Goal: Transaction & Acquisition: Purchase product/service

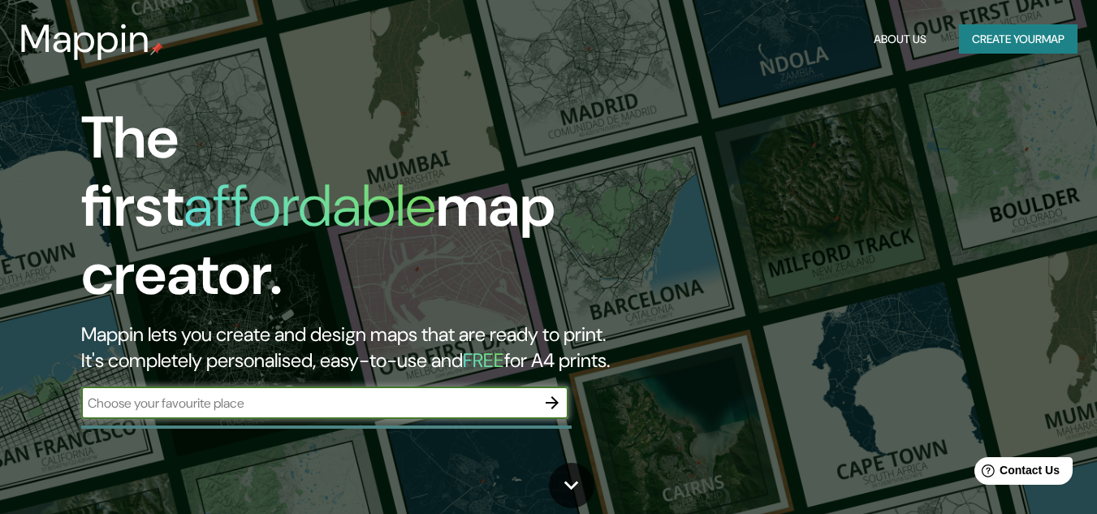
click at [469, 394] on input "text" at bounding box center [308, 403] width 455 height 19
type input "la paz bcs"
click at [557, 393] on icon "button" at bounding box center [551, 402] width 19 height 19
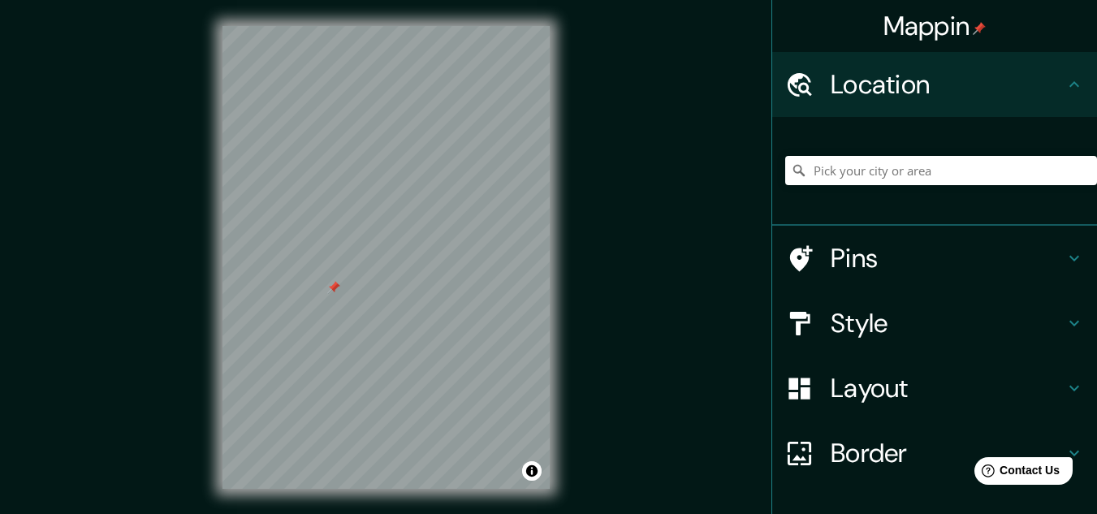
click at [332, 292] on div at bounding box center [333, 287] width 13 height 13
click at [895, 168] on input "Pick your city or area" at bounding box center [941, 170] width 312 height 29
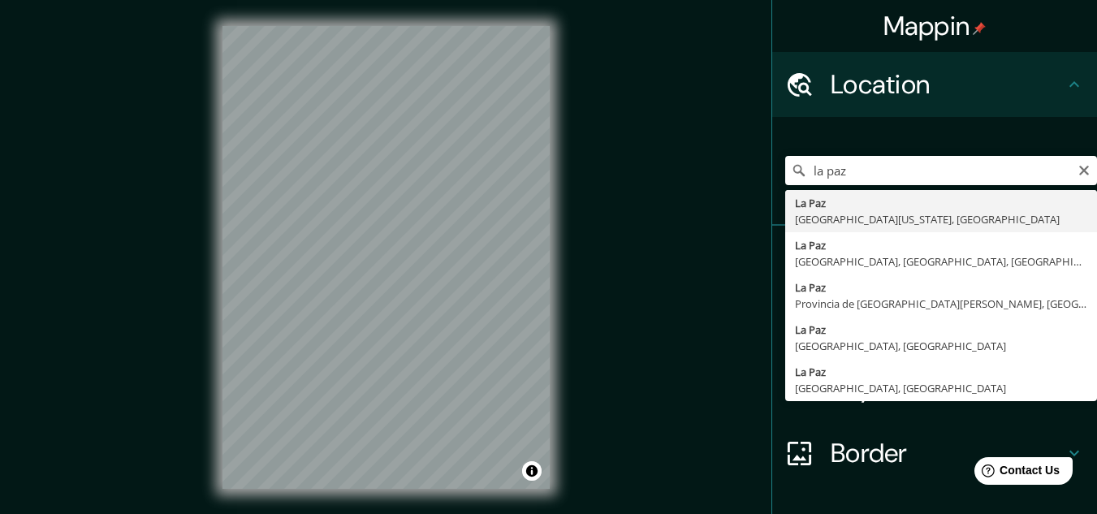
type input "[GEOGRAPHIC_DATA], [GEOGRAPHIC_DATA][US_STATE], [GEOGRAPHIC_DATA]"
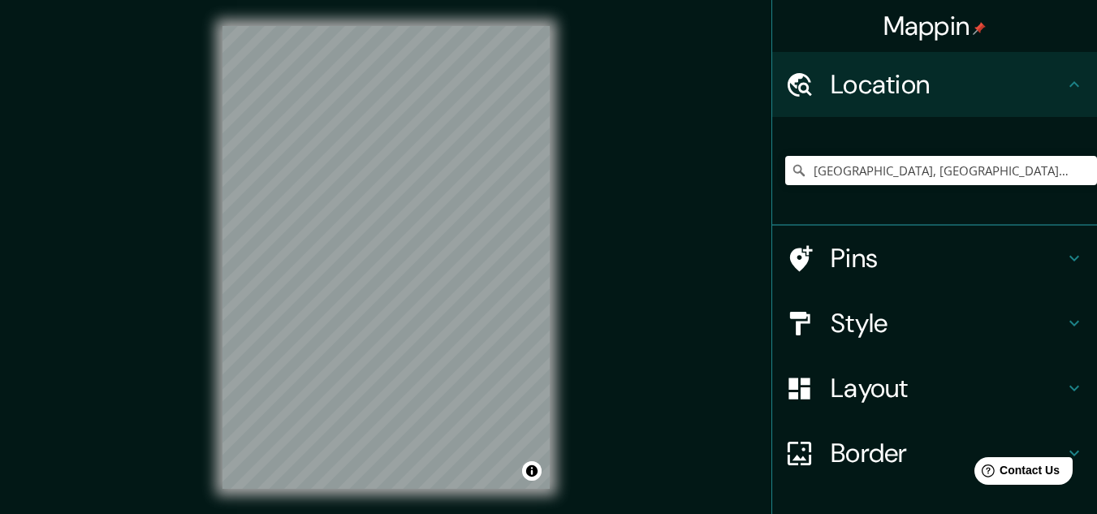
click at [860, 322] on h4 "Style" at bounding box center [948, 323] width 234 height 32
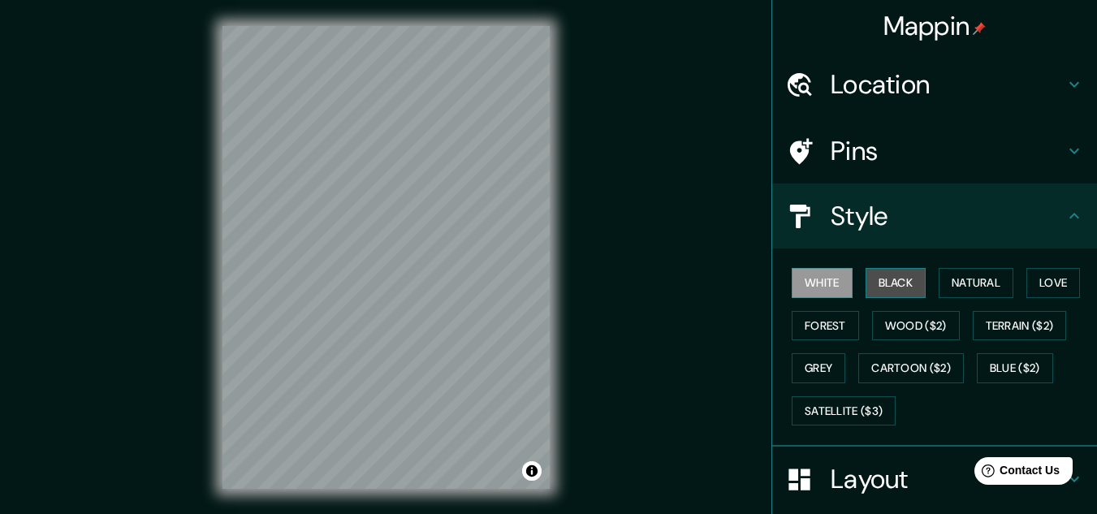
click at [879, 289] on button "Black" at bounding box center [896, 283] width 61 height 30
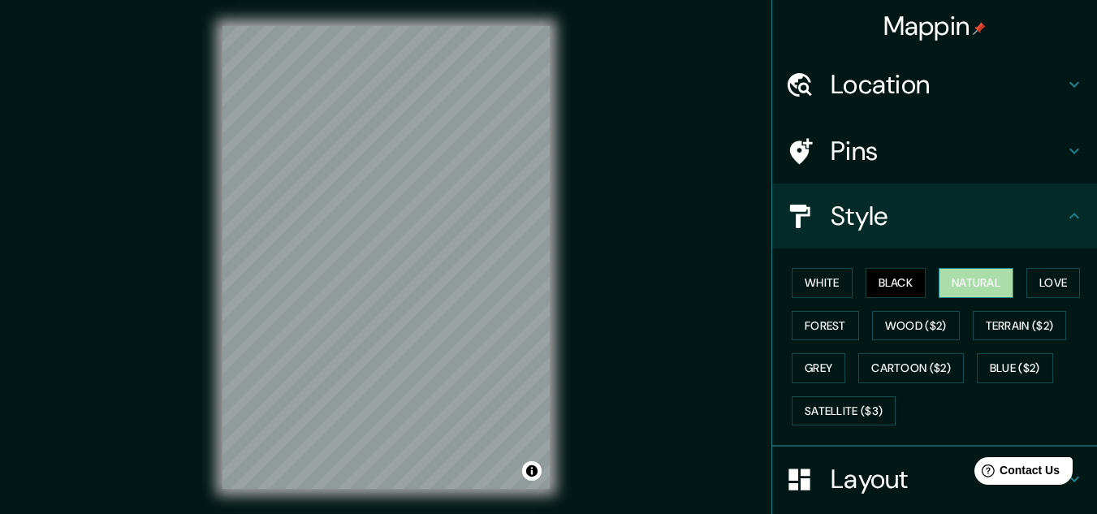
click at [963, 280] on button "Natural" at bounding box center [976, 283] width 75 height 30
click at [1057, 292] on button "Love" at bounding box center [1053, 283] width 54 height 30
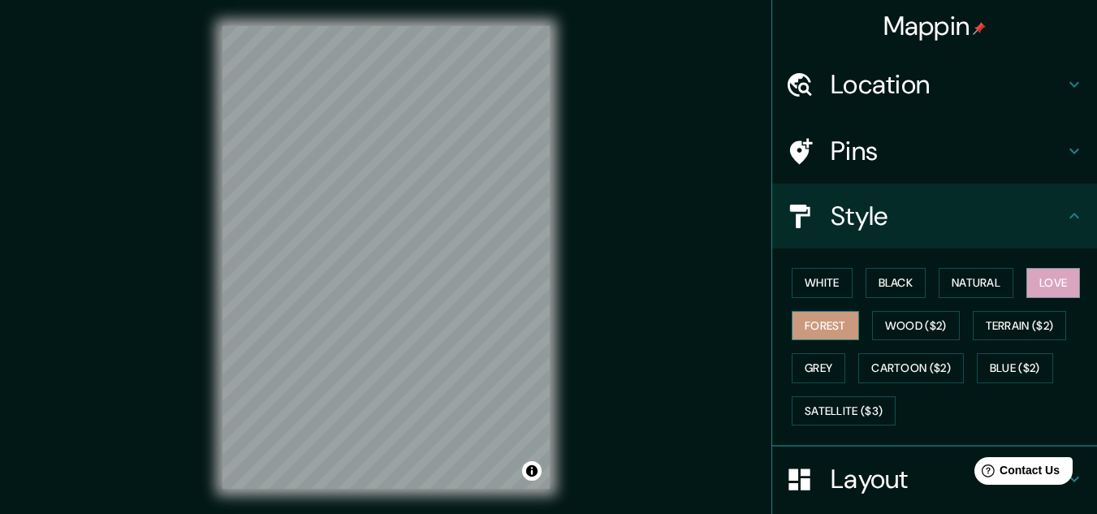
click at [821, 337] on button "Forest" at bounding box center [825, 326] width 67 height 30
click at [881, 318] on button "Wood ($2)" at bounding box center [916, 326] width 88 height 30
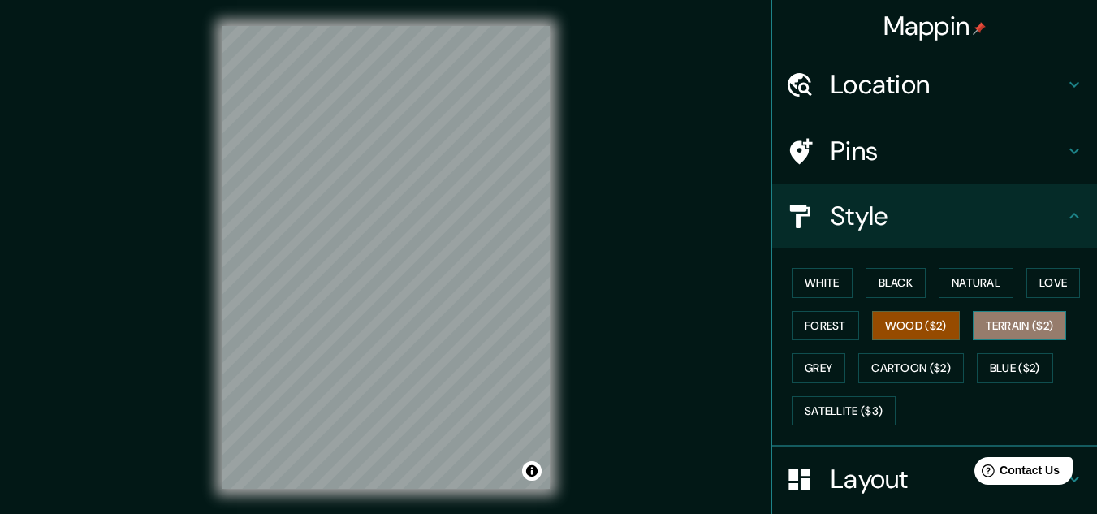
click at [1012, 323] on button "Terrain ($2)" at bounding box center [1020, 326] width 94 height 30
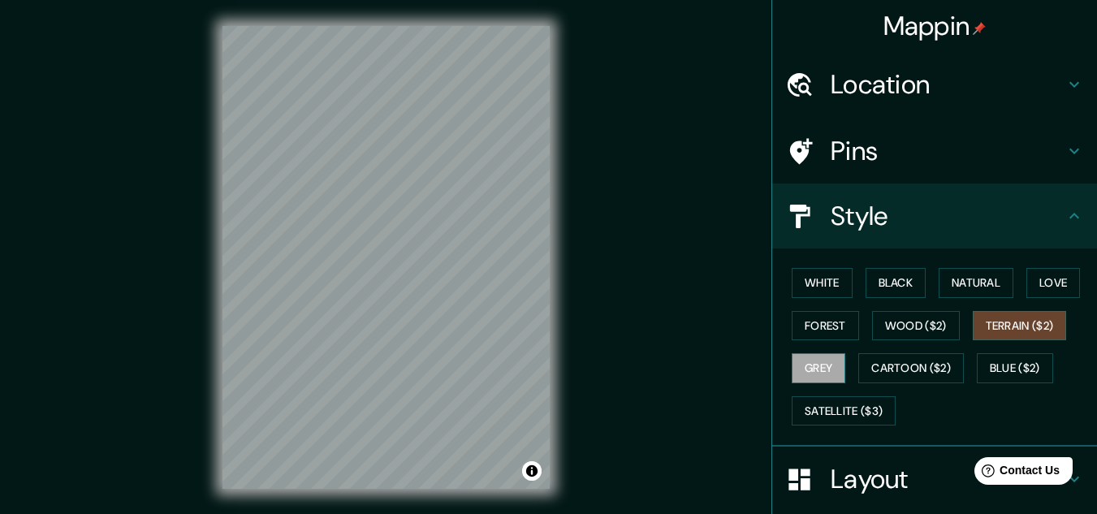
click at [825, 358] on button "Grey" at bounding box center [819, 368] width 54 height 30
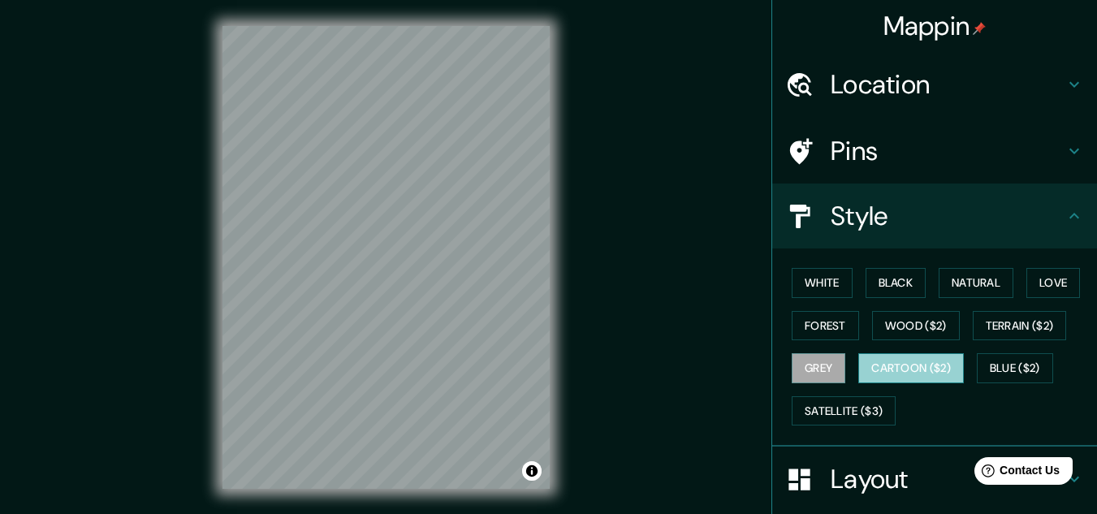
click at [860, 359] on button "Cartoon ($2)" at bounding box center [911, 368] width 106 height 30
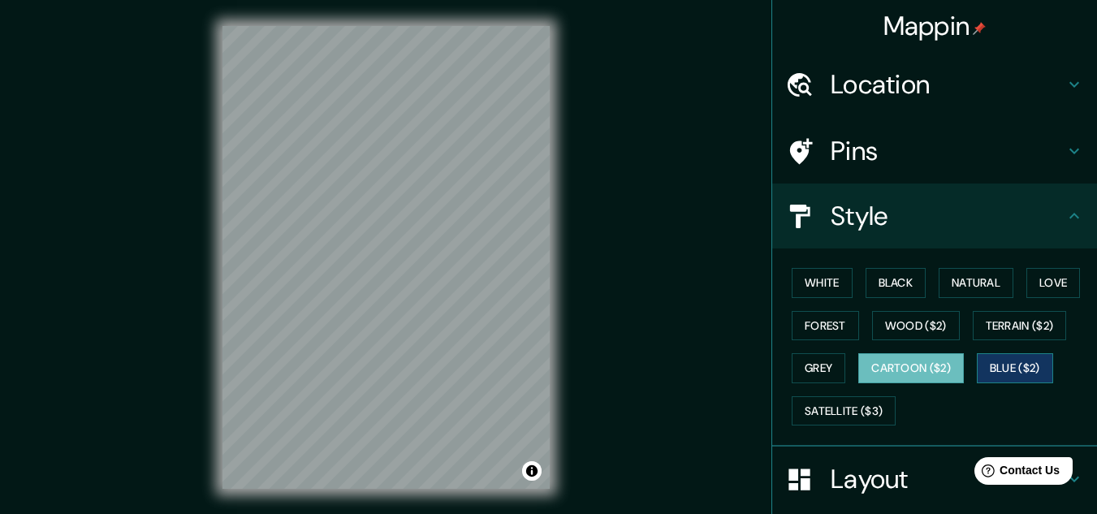
click at [1010, 367] on button "Blue ($2)" at bounding box center [1015, 368] width 76 height 30
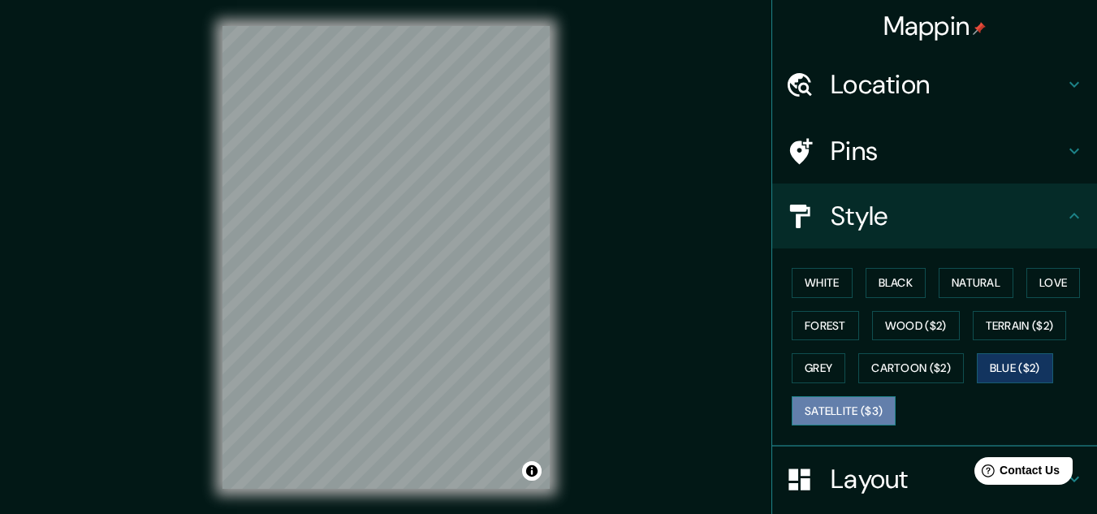
click at [857, 411] on button "Satellite ($3)" at bounding box center [844, 411] width 104 height 30
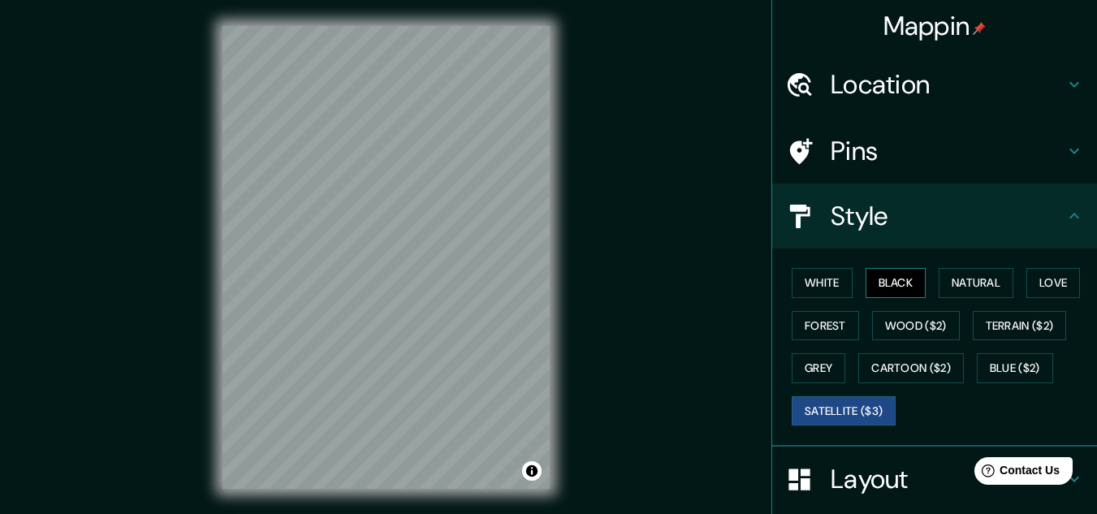
click at [895, 283] on button "Black" at bounding box center [896, 283] width 61 height 30
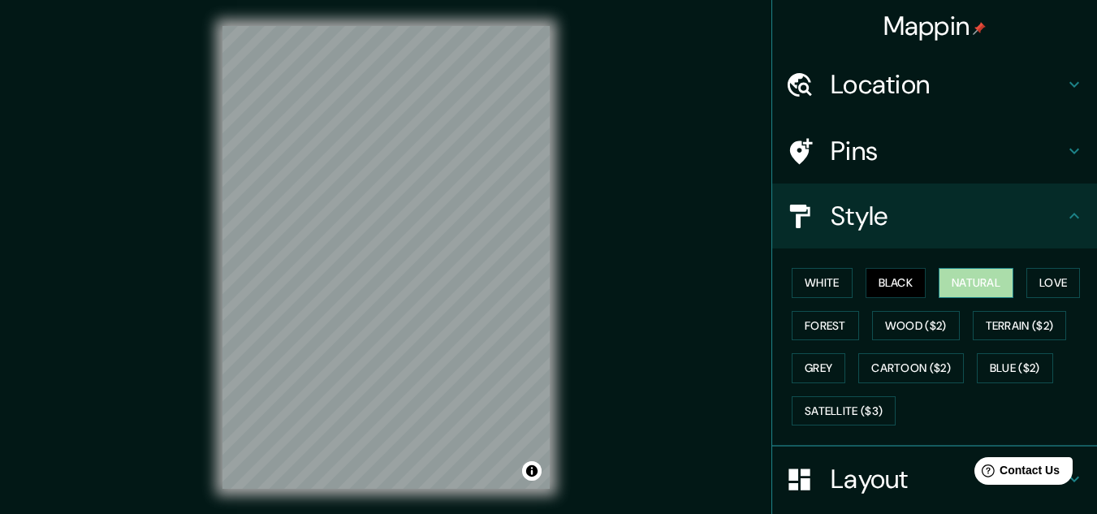
click at [944, 279] on button "Natural" at bounding box center [976, 283] width 75 height 30
click at [826, 283] on button "White" at bounding box center [822, 283] width 61 height 30
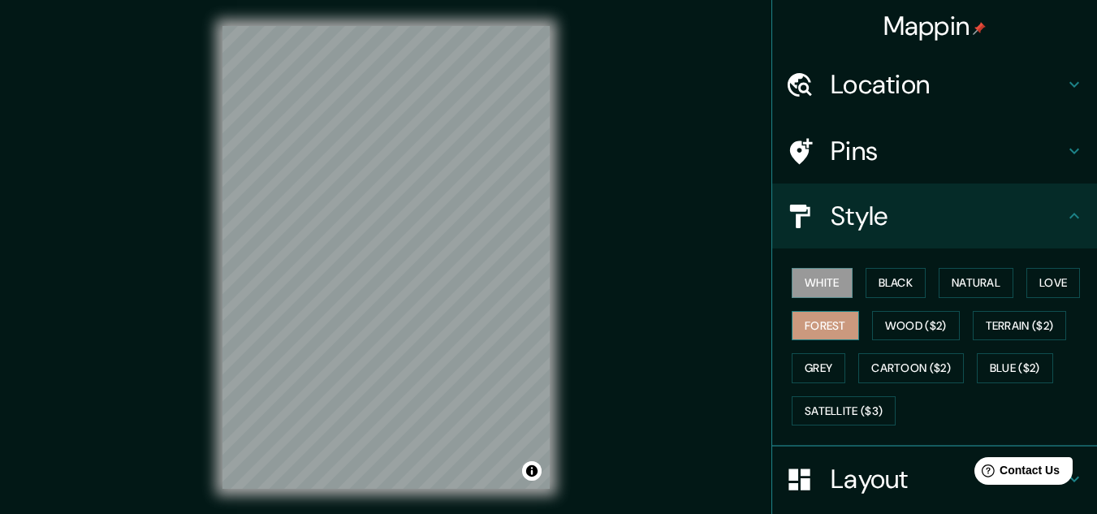
click at [826, 317] on button "Forest" at bounding box center [825, 326] width 67 height 30
click at [1060, 293] on button "Love" at bounding box center [1053, 283] width 54 height 30
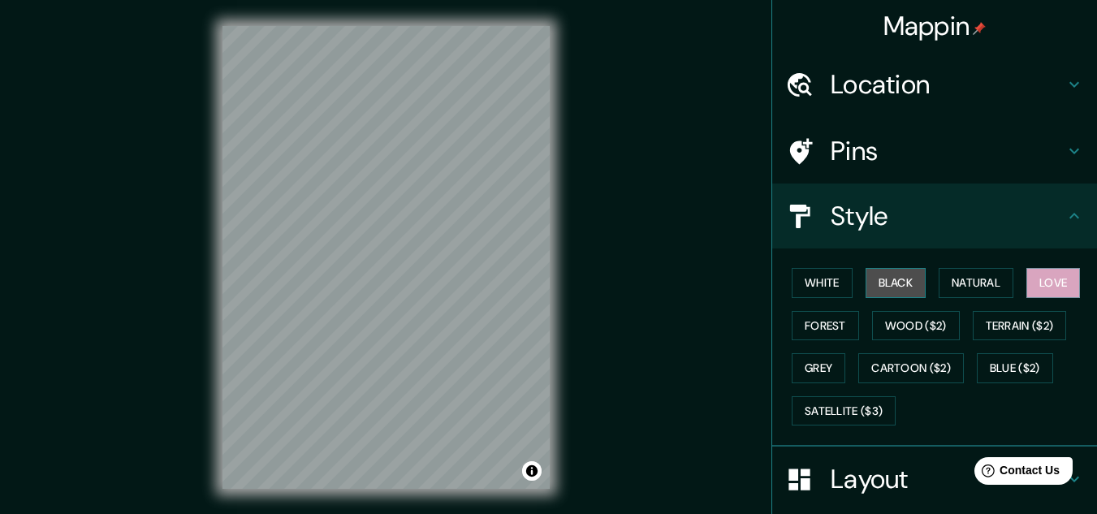
click at [911, 290] on button "Black" at bounding box center [896, 283] width 61 height 30
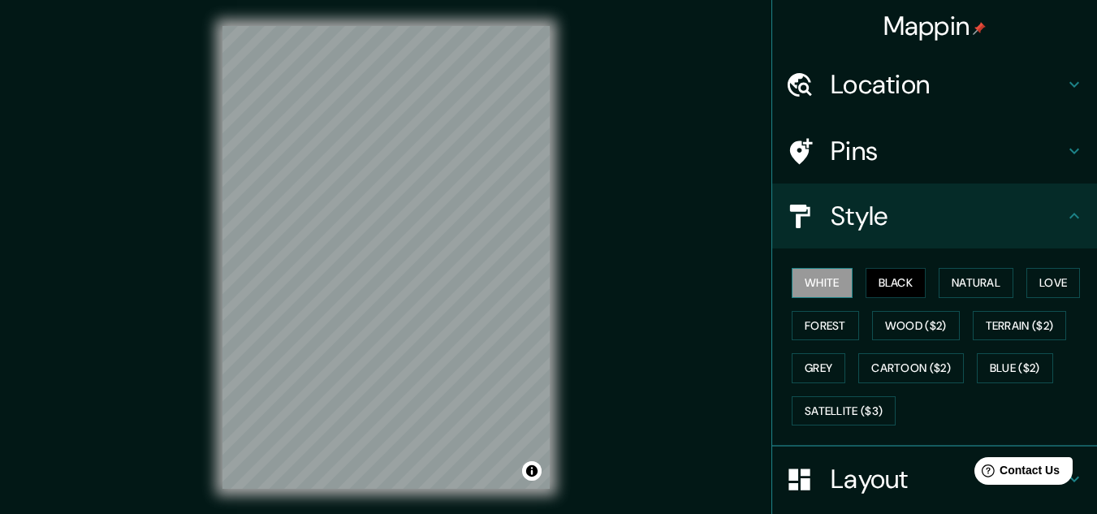
click at [831, 283] on button "White" at bounding box center [822, 283] width 61 height 30
click at [978, 282] on button "Natural" at bounding box center [976, 283] width 75 height 30
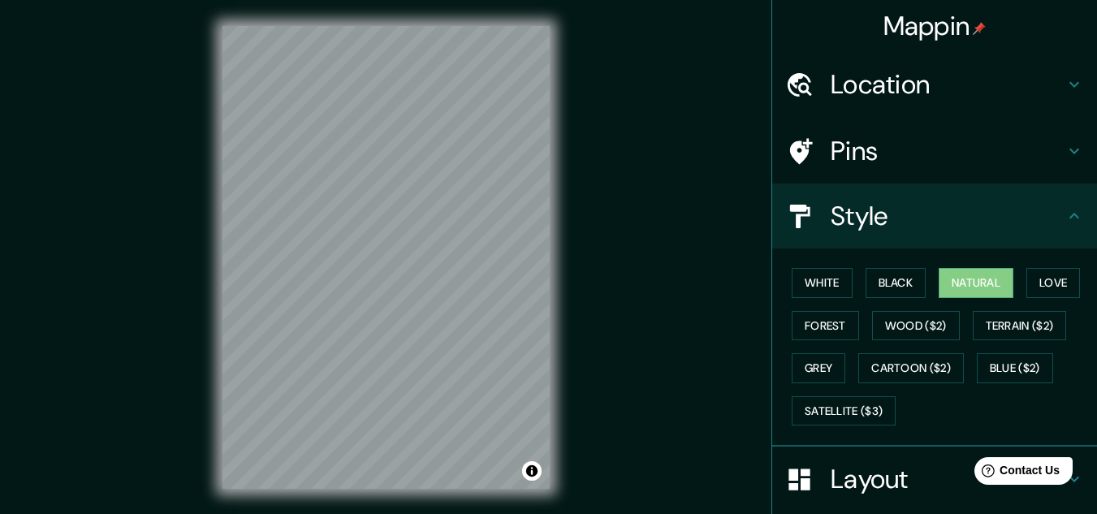
drag, startPoint x: 589, startPoint y: 352, endPoint x: 581, endPoint y: 263, distance: 89.6
click at [581, 263] on div "Mappin Location [GEOGRAPHIC_DATA], [GEOGRAPHIC_DATA][US_STATE], [GEOGRAPHIC_DAT…" at bounding box center [548, 270] width 1097 height 541
click at [867, 148] on h4 "Pins" at bounding box center [948, 151] width 234 height 32
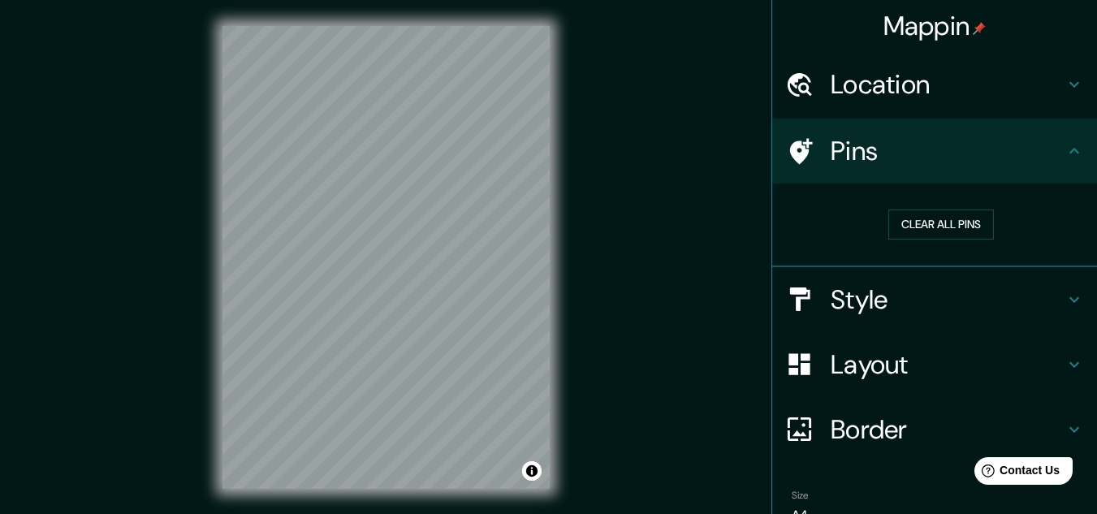
click at [887, 150] on h4 "Pins" at bounding box center [948, 151] width 234 height 32
click at [976, 212] on button "Clear all pins" at bounding box center [941, 224] width 106 height 30
click at [1064, 153] on icon at bounding box center [1073, 150] width 19 height 19
click at [845, 163] on h4 "Pins" at bounding box center [948, 151] width 234 height 32
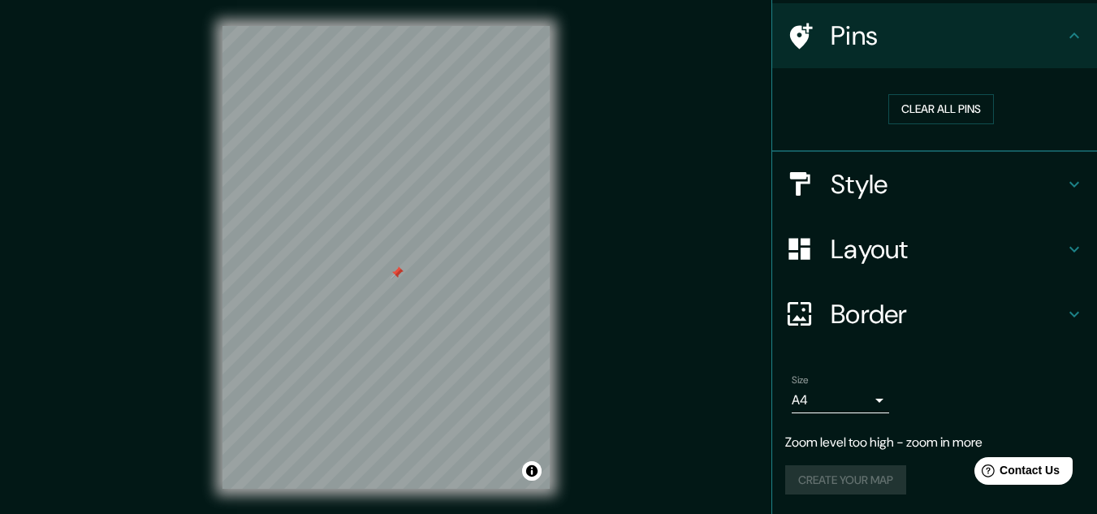
click at [1064, 34] on icon at bounding box center [1073, 35] width 19 height 19
click at [1064, 39] on icon at bounding box center [1073, 35] width 19 height 19
click at [690, 287] on div "Mappin Location [GEOGRAPHIC_DATA], [GEOGRAPHIC_DATA][US_STATE], [GEOGRAPHIC_DAT…" at bounding box center [548, 270] width 1097 height 541
click at [854, 406] on body "Mappin Location [GEOGRAPHIC_DATA], [GEOGRAPHIC_DATA][US_STATE], [GEOGRAPHIC_DAT…" at bounding box center [548, 257] width 1097 height 514
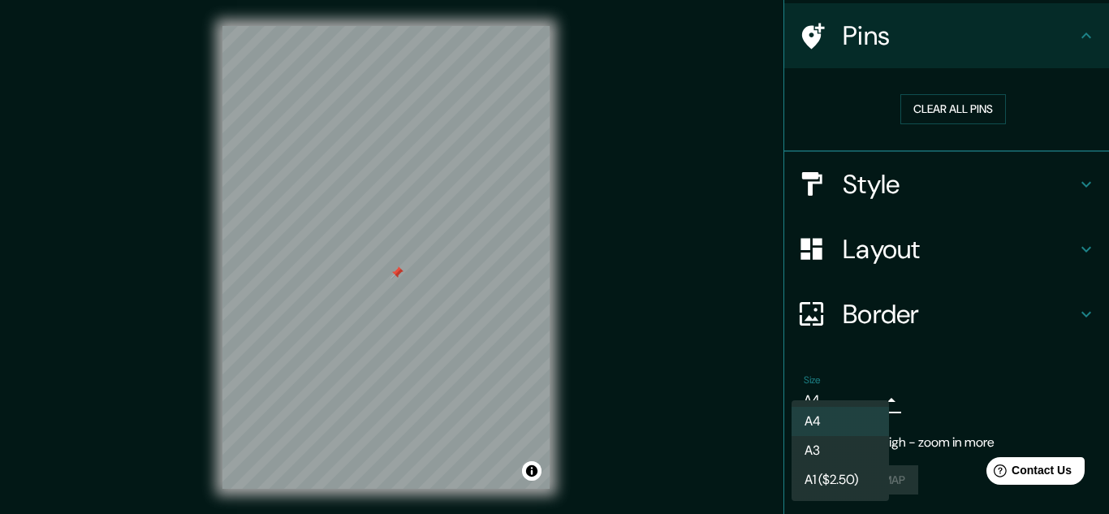
click at [853, 428] on li "A4" at bounding box center [840, 421] width 97 height 29
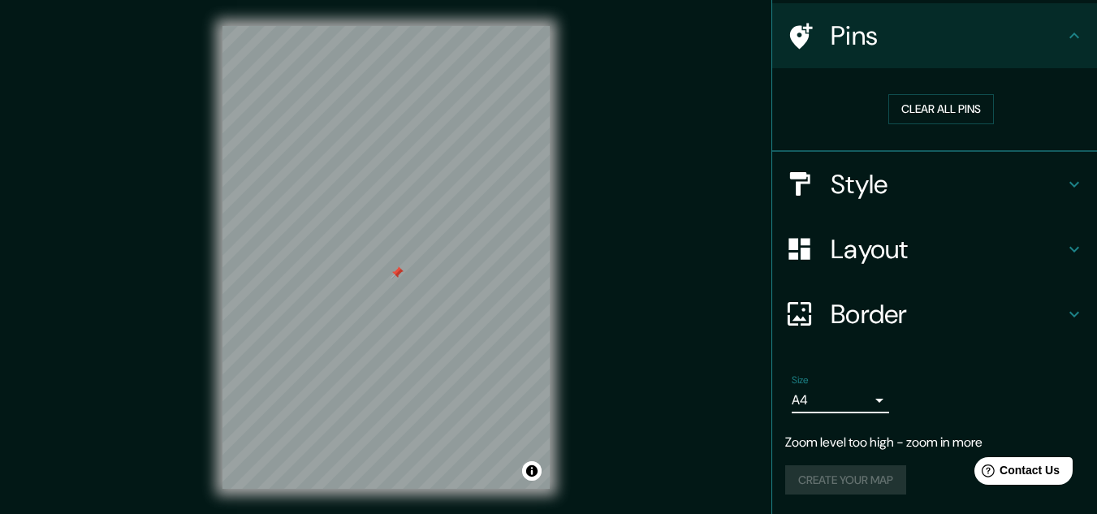
click at [925, 256] on h4 "Layout" at bounding box center [948, 249] width 234 height 32
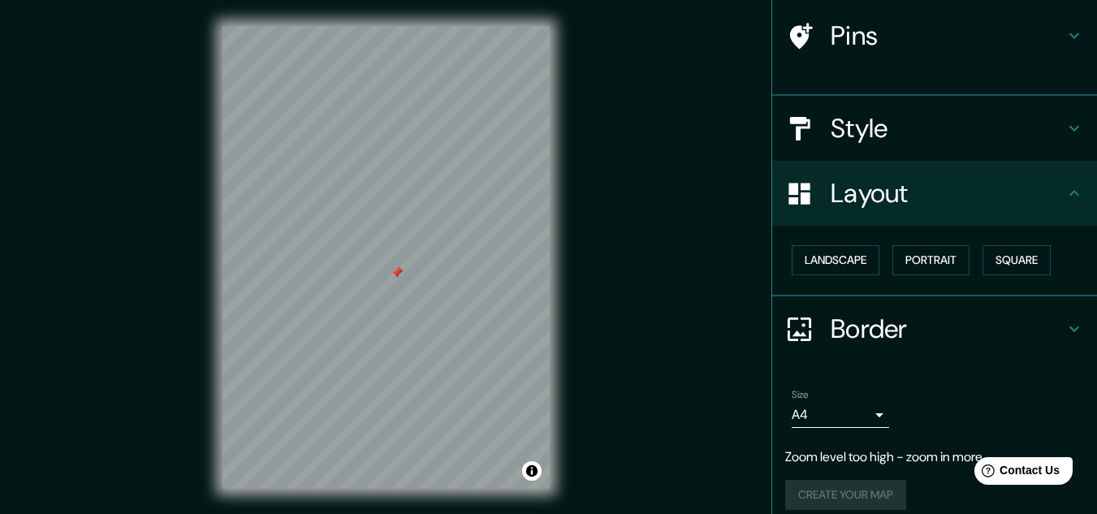
scroll to position [102, 0]
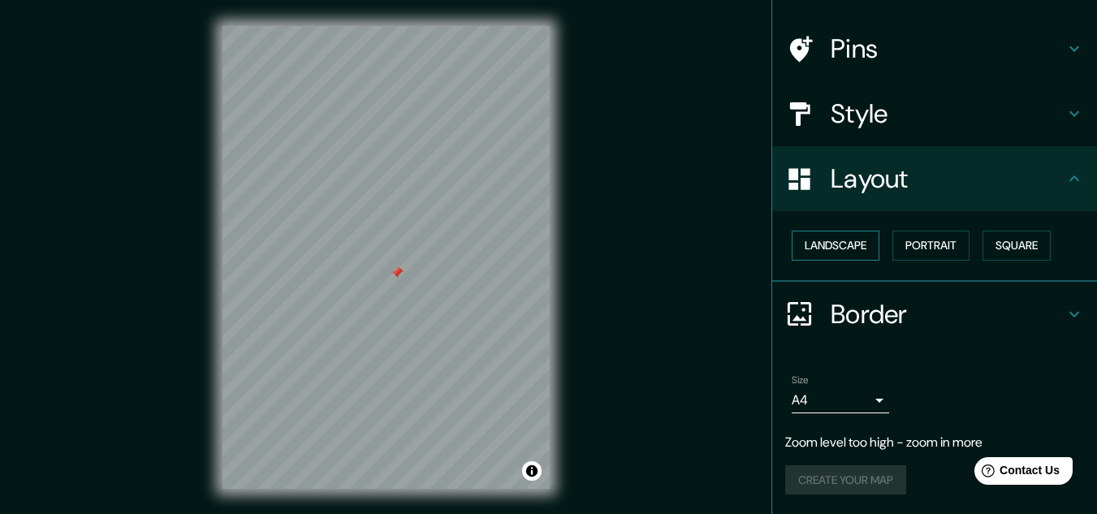
click at [857, 248] on button "Landscape" at bounding box center [836, 246] width 88 height 30
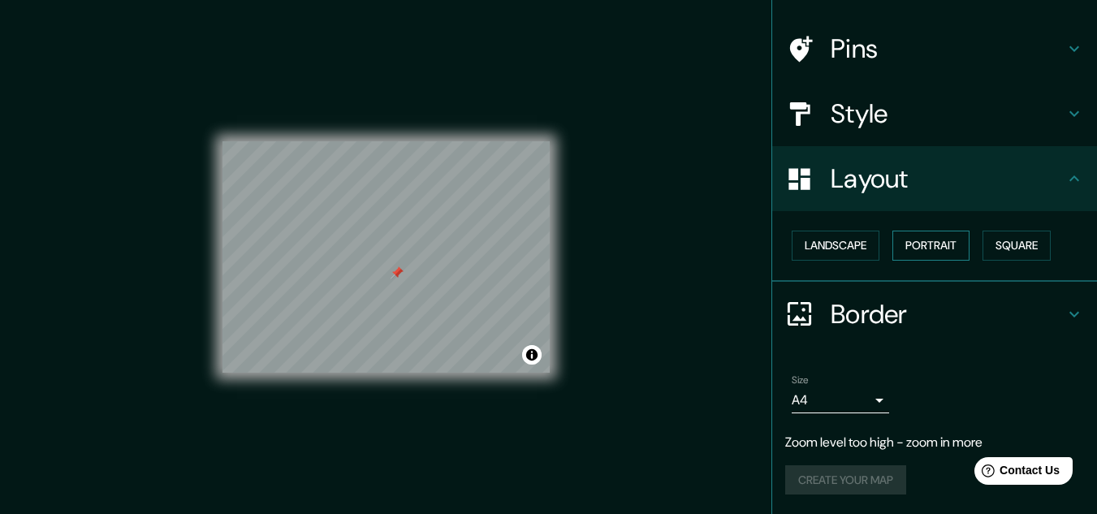
click at [895, 244] on button "Portrait" at bounding box center [930, 246] width 77 height 30
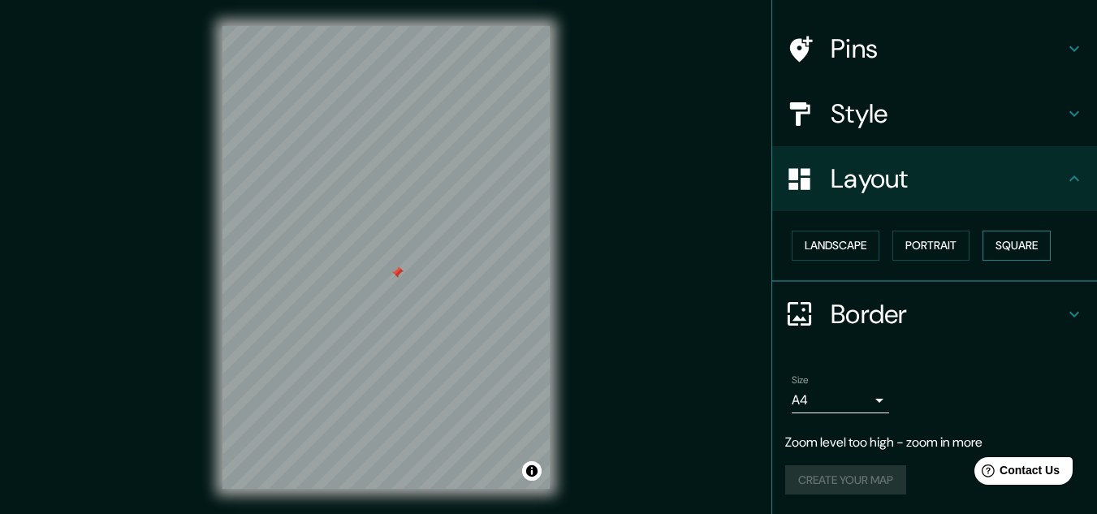
click at [982, 242] on button "Square" at bounding box center [1016, 246] width 68 height 30
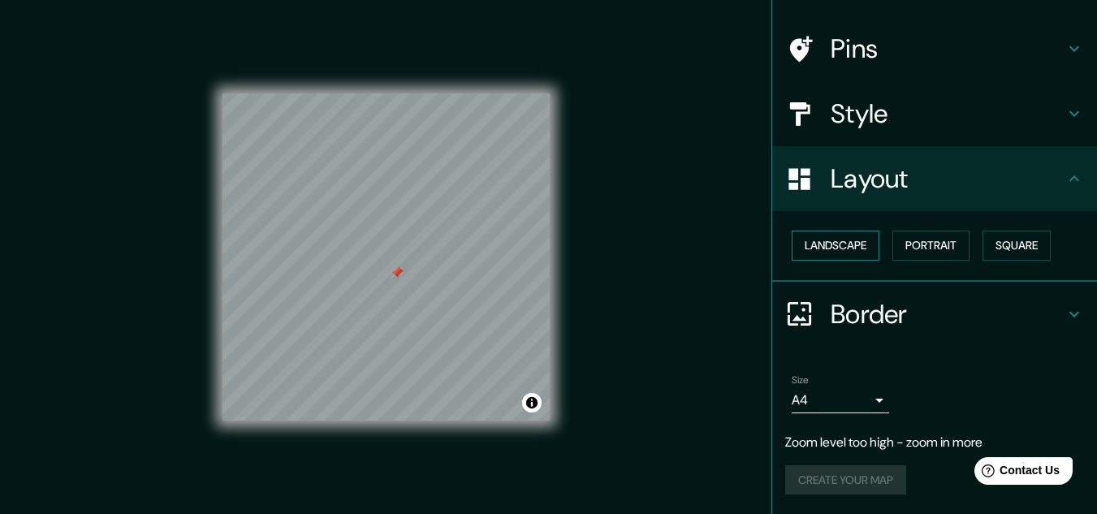
click at [819, 254] on button "Landscape" at bounding box center [836, 246] width 88 height 30
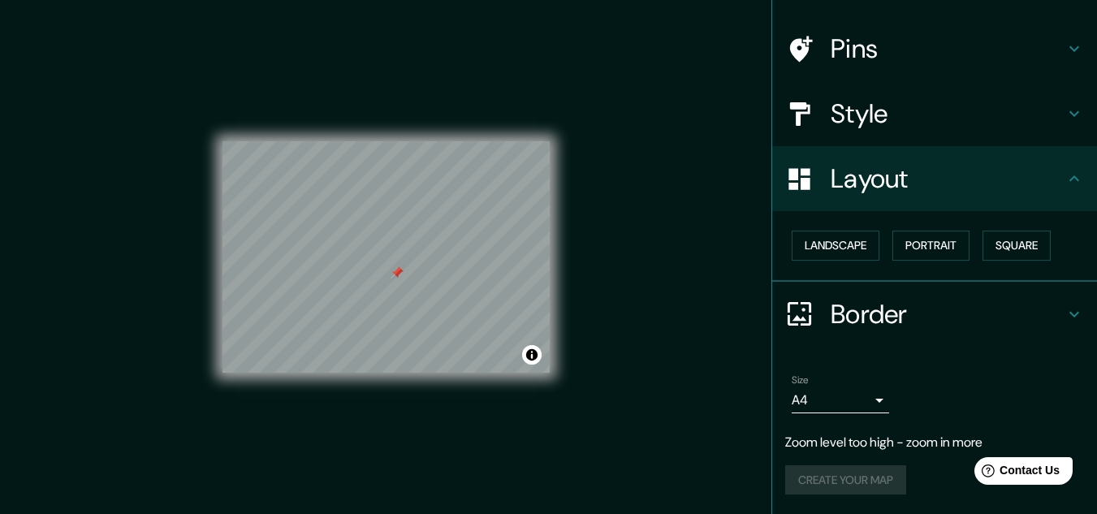
scroll to position [27, 0]
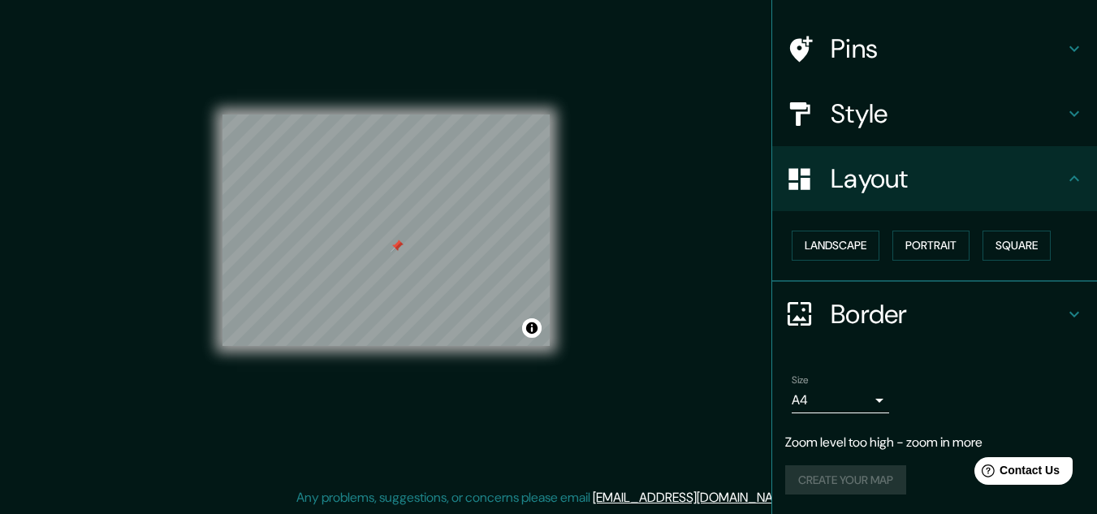
click at [1067, 309] on icon at bounding box center [1073, 313] width 19 height 19
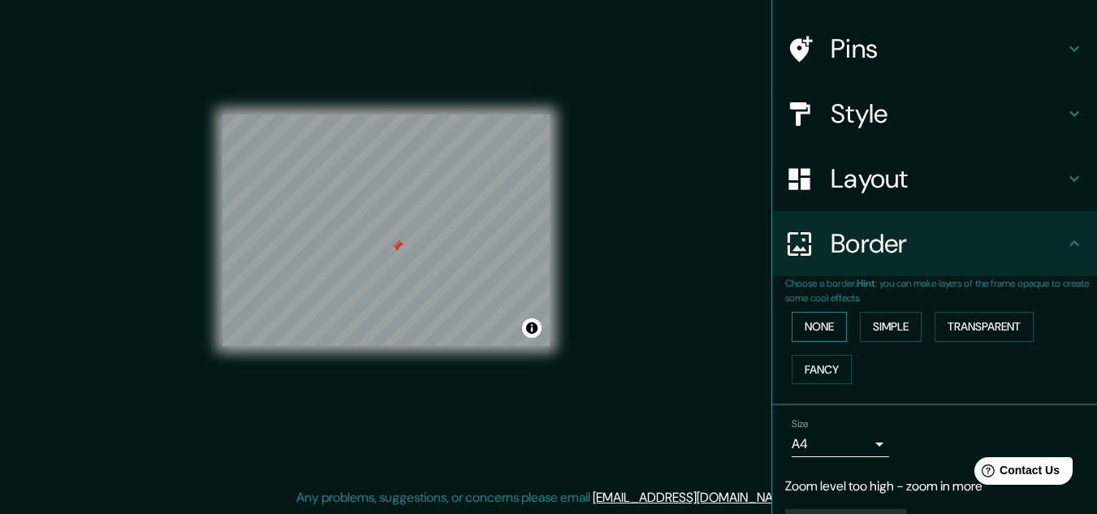
click at [827, 336] on button "None" at bounding box center [819, 327] width 55 height 30
click at [875, 331] on button "Simple" at bounding box center [891, 327] width 62 height 30
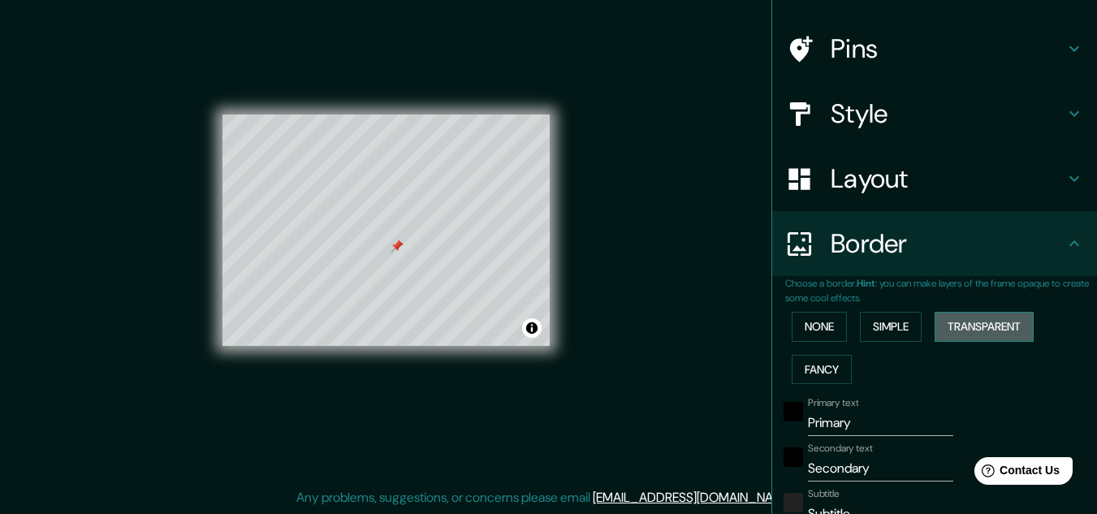
click at [985, 329] on button "Transparent" at bounding box center [984, 327] width 99 height 30
click at [844, 362] on div "None Simple Transparent Fancy" at bounding box center [941, 347] width 312 height 85
click at [826, 367] on button "Fancy" at bounding box center [822, 370] width 60 height 30
click at [810, 326] on button "None" at bounding box center [819, 327] width 55 height 30
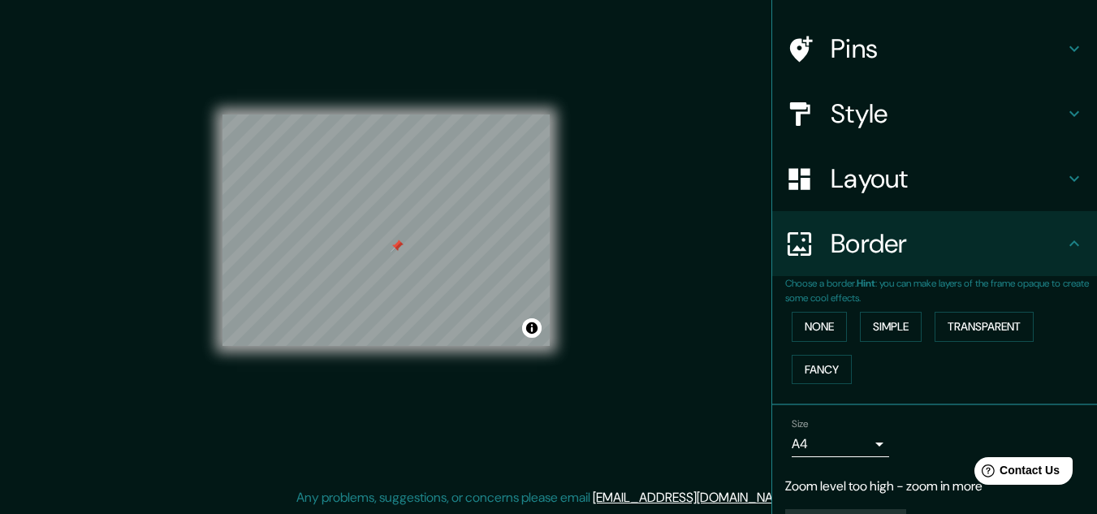
scroll to position [147, 0]
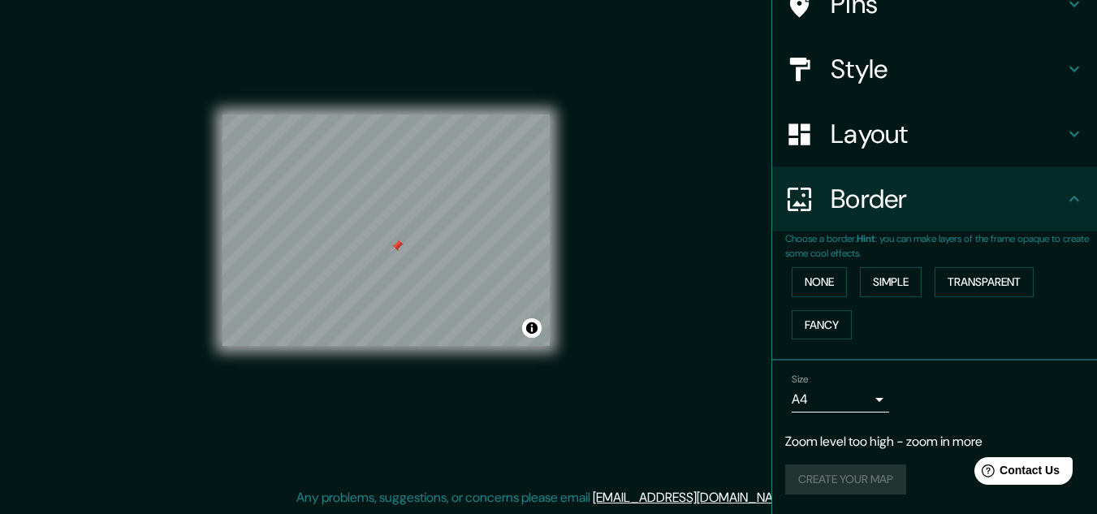
click at [900, 458] on div "Size A4 single Zoom level too high - zoom in more Create your map" at bounding box center [934, 437] width 299 height 140
click at [404, 259] on div at bounding box center [405, 257] width 13 height 13
drag, startPoint x: 1083, startPoint y: 154, endPoint x: 1083, endPoint y: 86, distance: 68.2
click at [1083, 86] on ul "Location [GEOGRAPHIC_DATA], [GEOGRAPHIC_DATA][US_STATE], [GEOGRAPHIC_DATA] Pins…" at bounding box center [934, 209] width 325 height 609
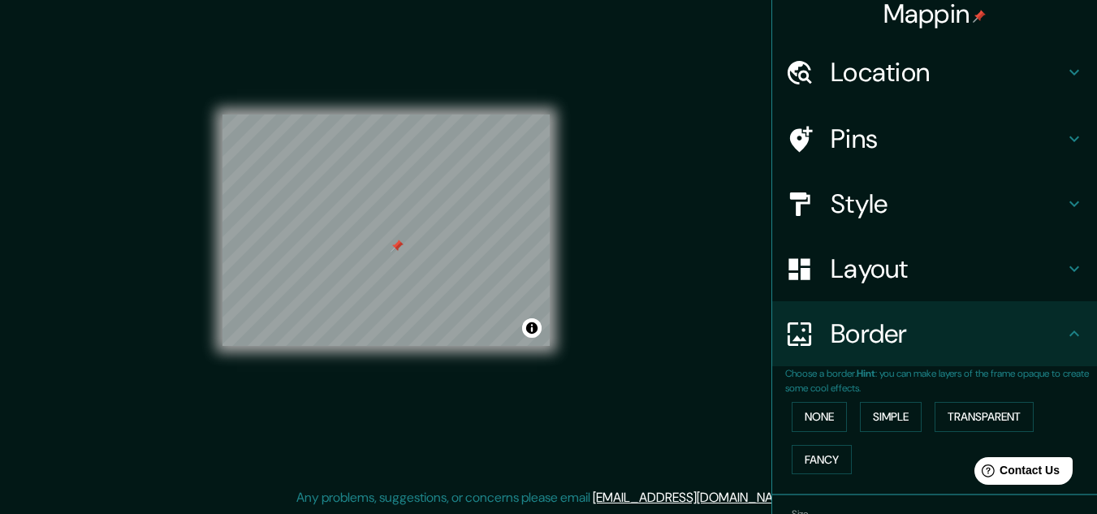
scroll to position [0, 0]
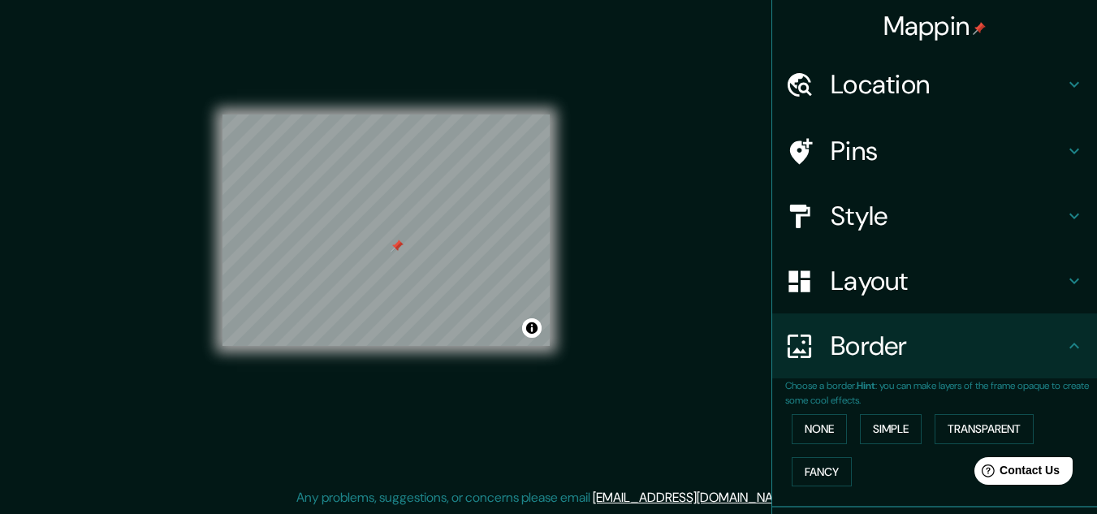
click at [973, 30] on img at bounding box center [979, 28] width 13 height 13
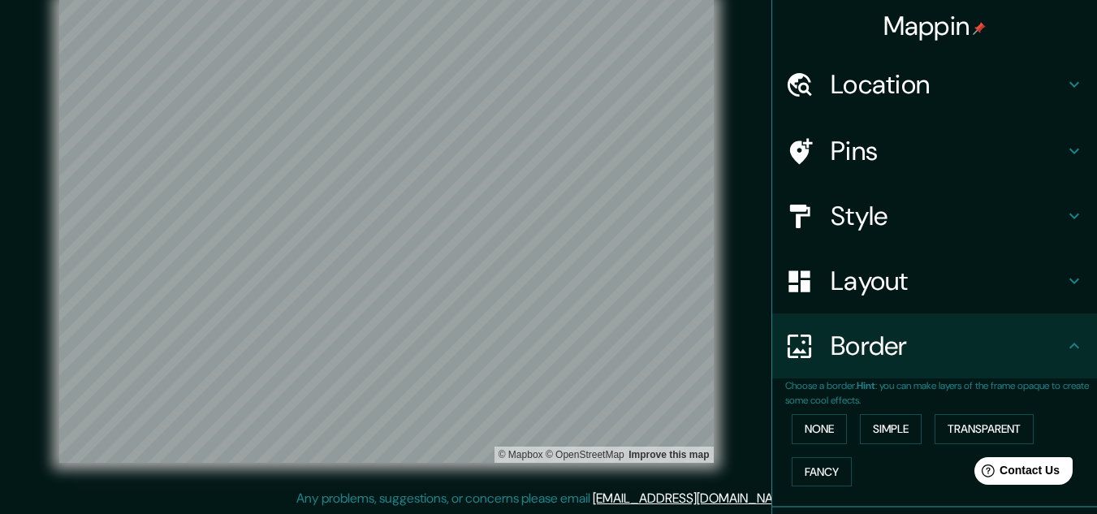
scroll to position [27, 0]
click at [806, 97] on div at bounding box center [807, 85] width 45 height 28
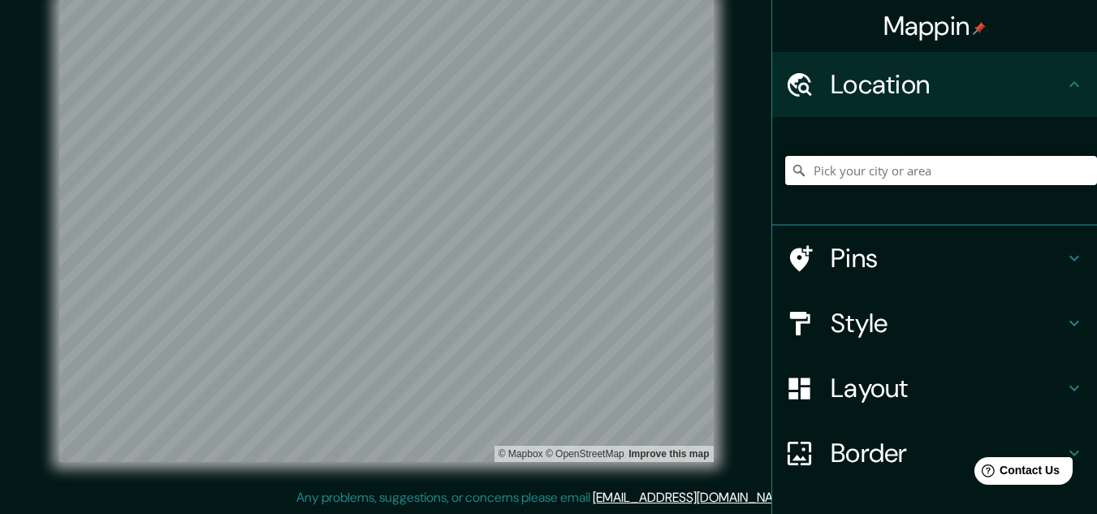
click at [867, 167] on input "Pick your city or area" at bounding box center [941, 170] width 312 height 29
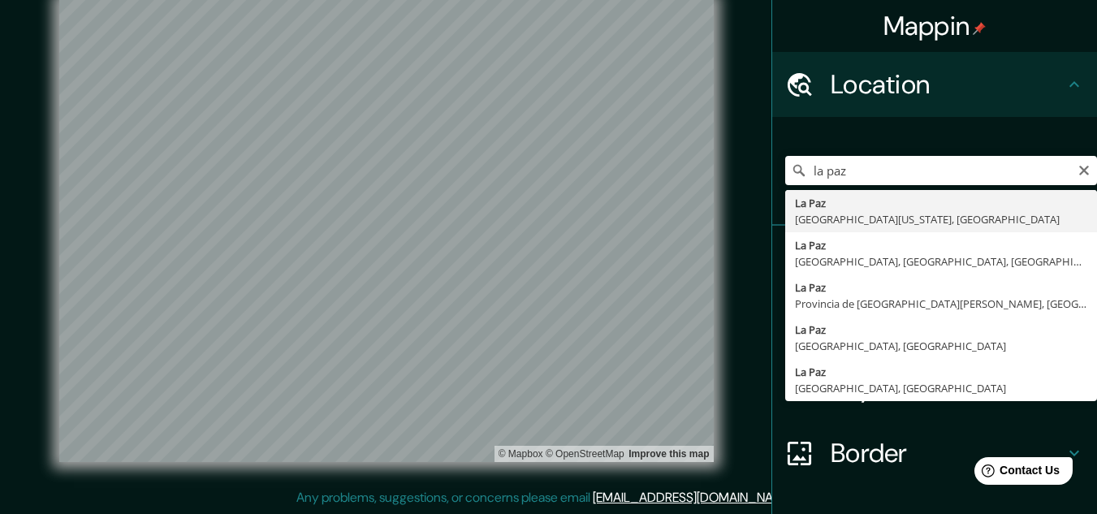
type input "[GEOGRAPHIC_DATA], [GEOGRAPHIC_DATA][US_STATE], [GEOGRAPHIC_DATA]"
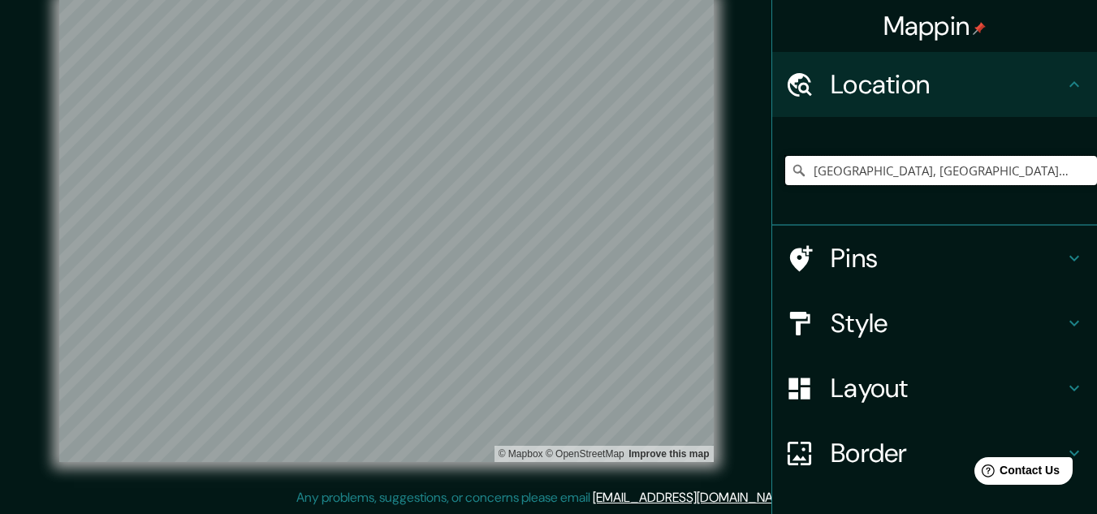
scroll to position [107, 0]
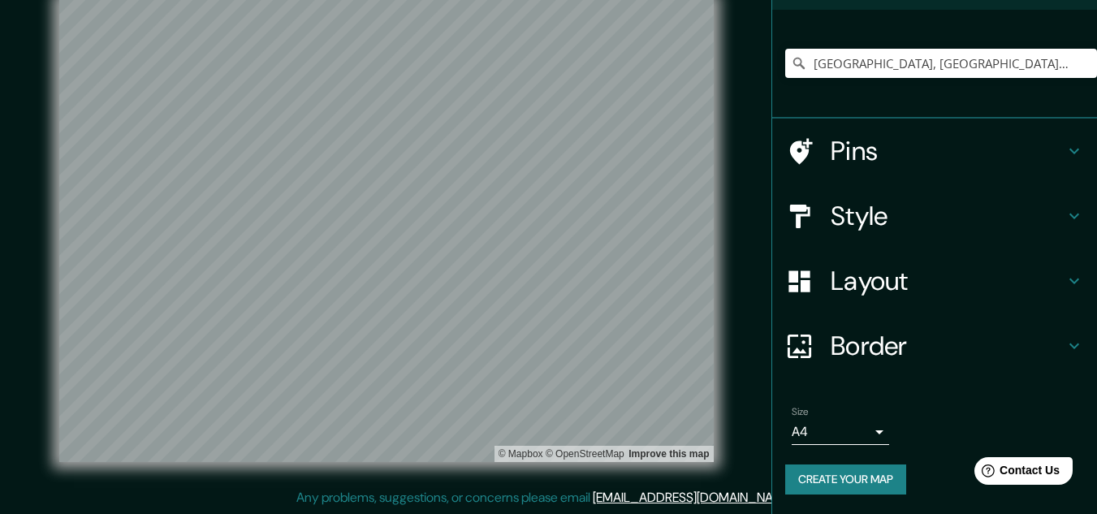
click at [906, 213] on h4 "Style" at bounding box center [948, 216] width 234 height 32
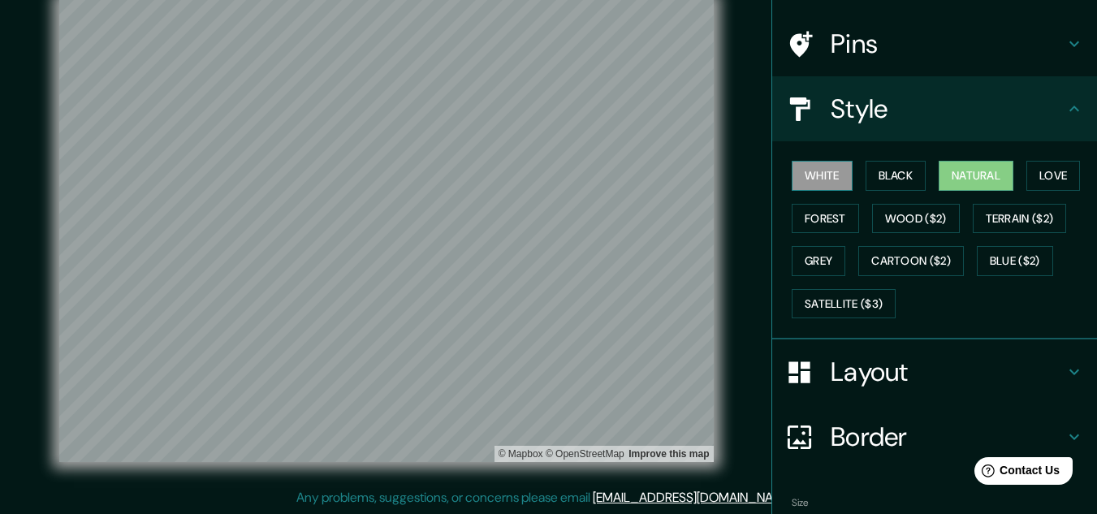
click at [825, 179] on button "White" at bounding box center [822, 176] width 61 height 30
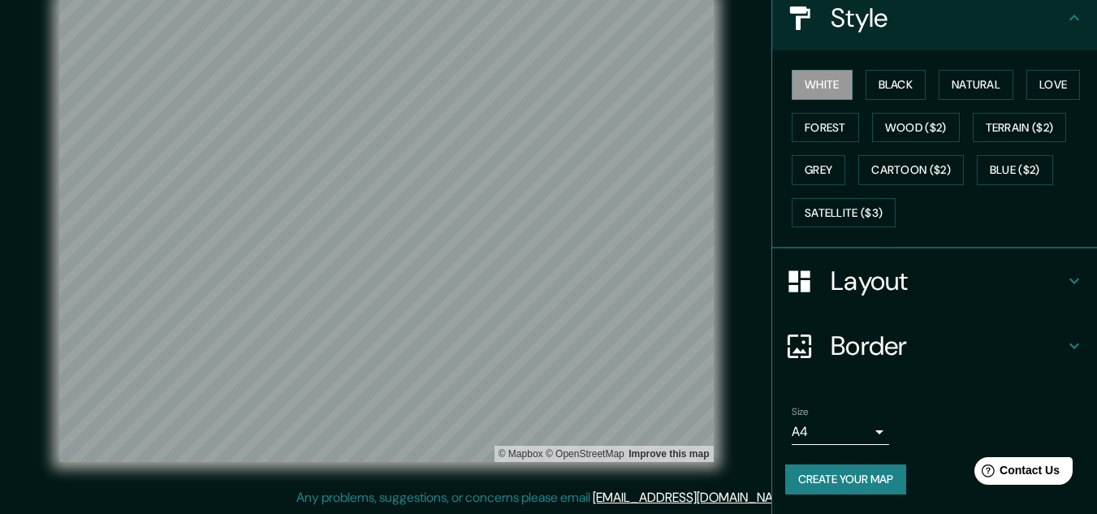
scroll to position [192, 0]
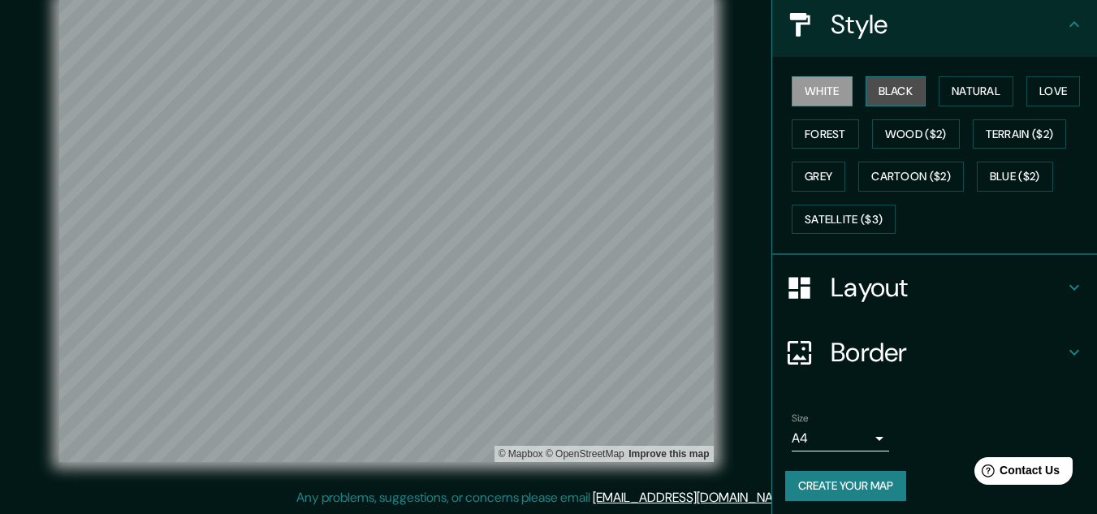
click at [900, 92] on button "Black" at bounding box center [896, 91] width 61 height 30
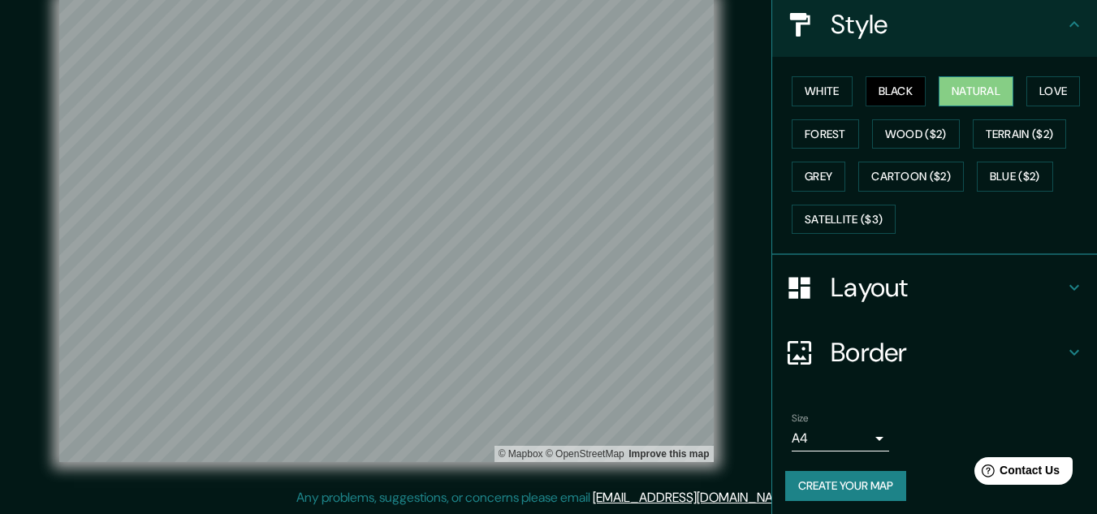
click at [944, 82] on button "Natural" at bounding box center [976, 91] width 75 height 30
click at [804, 184] on button "Grey" at bounding box center [819, 177] width 54 height 30
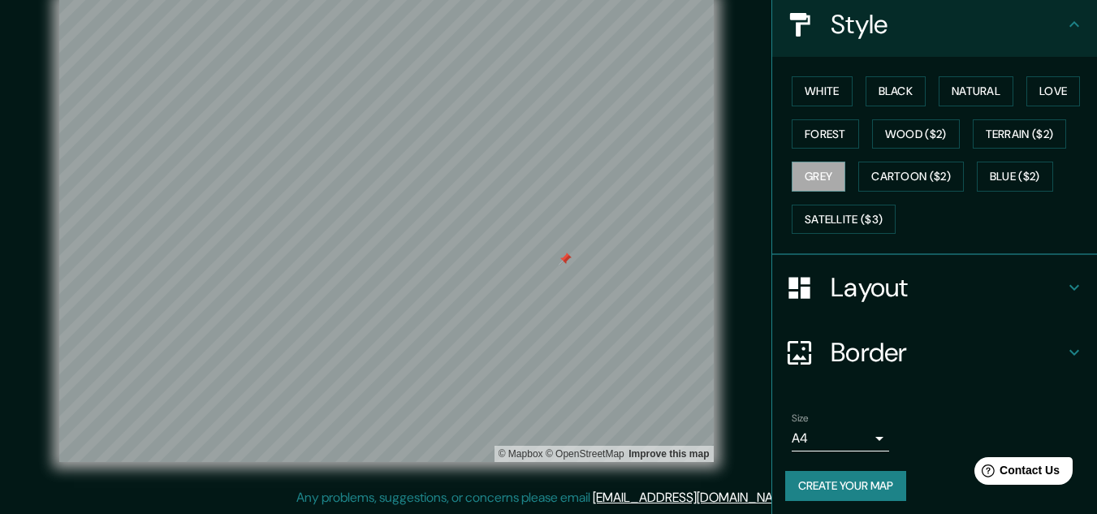
click at [566, 261] on div at bounding box center [565, 259] width 13 height 13
click at [792, 98] on button "White" at bounding box center [822, 91] width 61 height 30
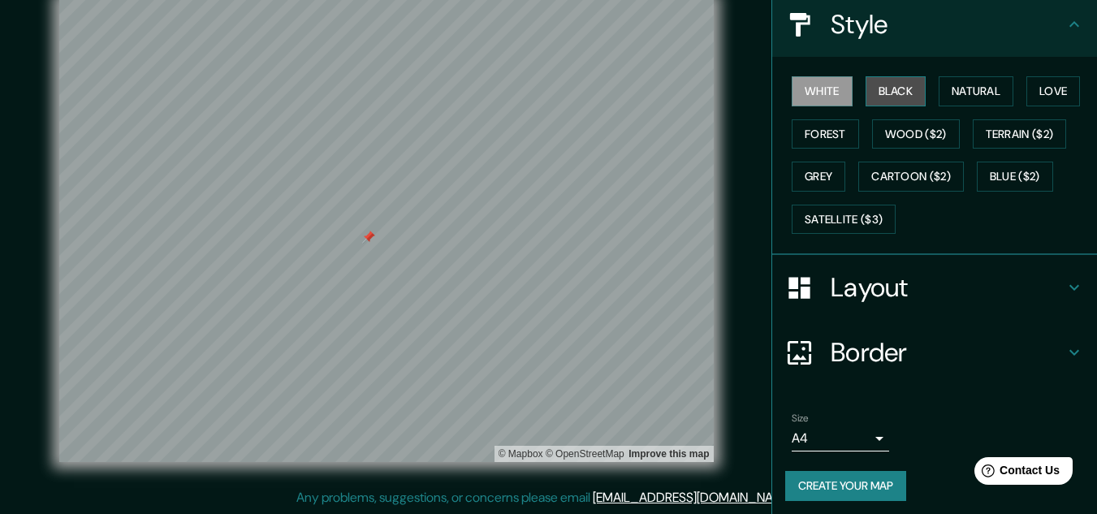
click at [866, 79] on button "Black" at bounding box center [896, 91] width 61 height 30
click at [836, 84] on button "White" at bounding box center [822, 91] width 61 height 30
click at [862, 484] on button "Create your map" at bounding box center [845, 486] width 121 height 30
click at [824, 481] on div "Create your map" at bounding box center [934, 486] width 299 height 30
click at [839, 490] on button "Create your map" at bounding box center [845, 486] width 121 height 30
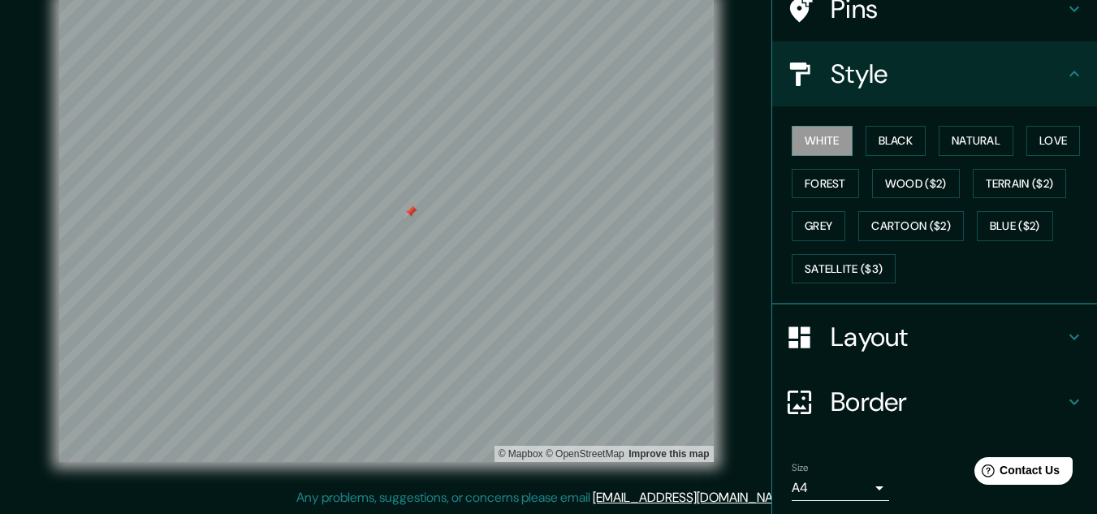
scroll to position [198, 0]
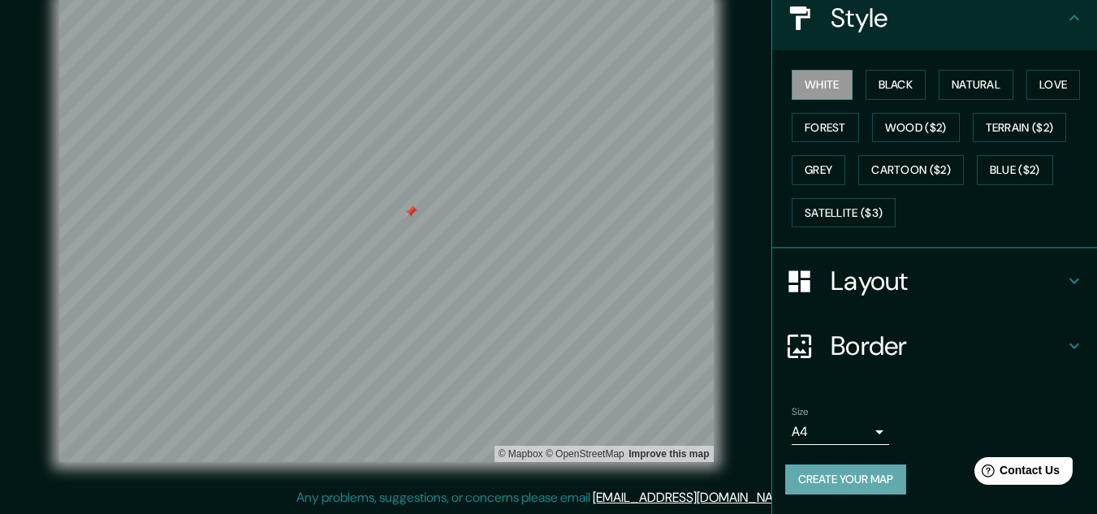
click at [875, 476] on button "Create your map" at bounding box center [845, 479] width 121 height 30
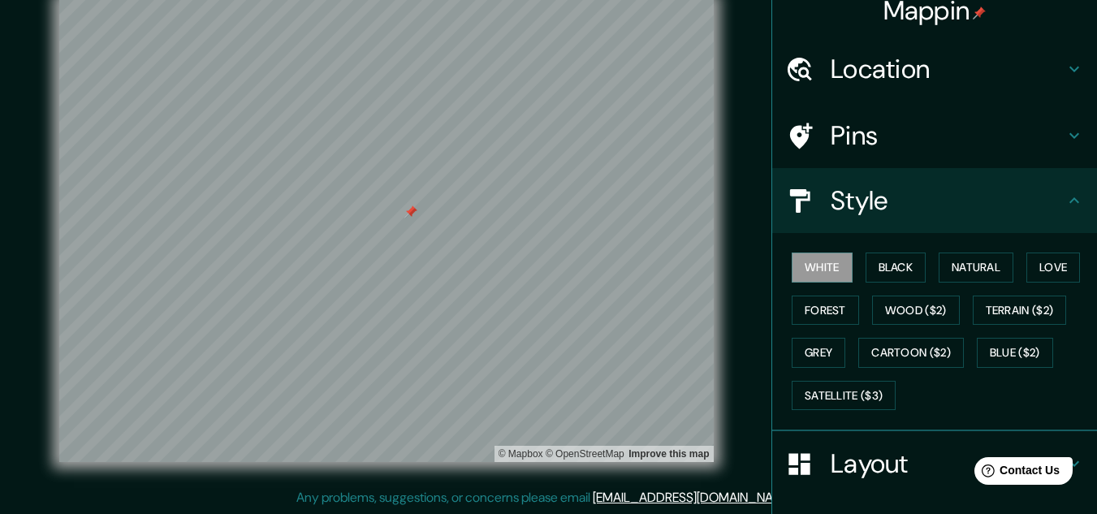
scroll to position [0, 0]
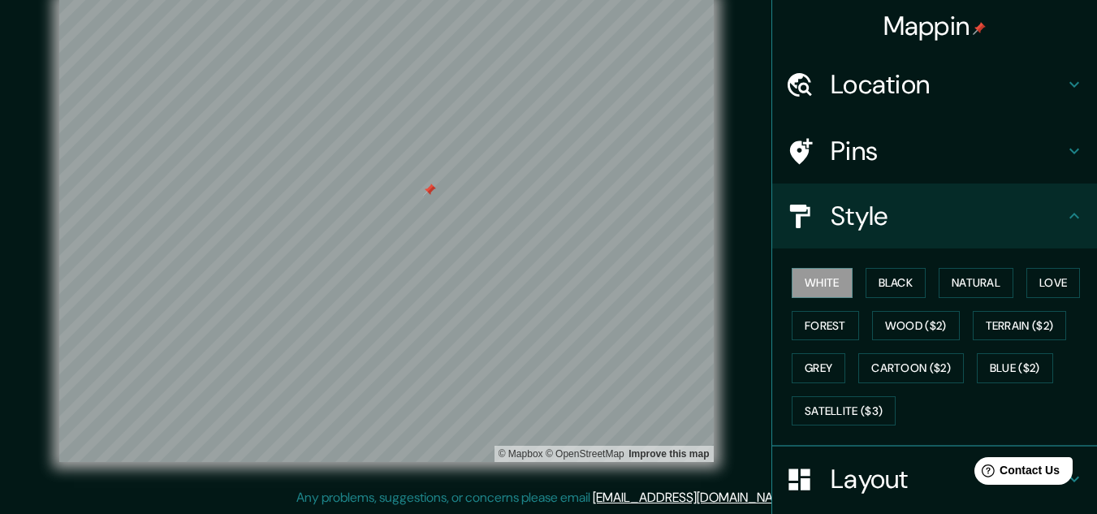
click at [942, 165] on h4 "Pins" at bounding box center [948, 151] width 234 height 32
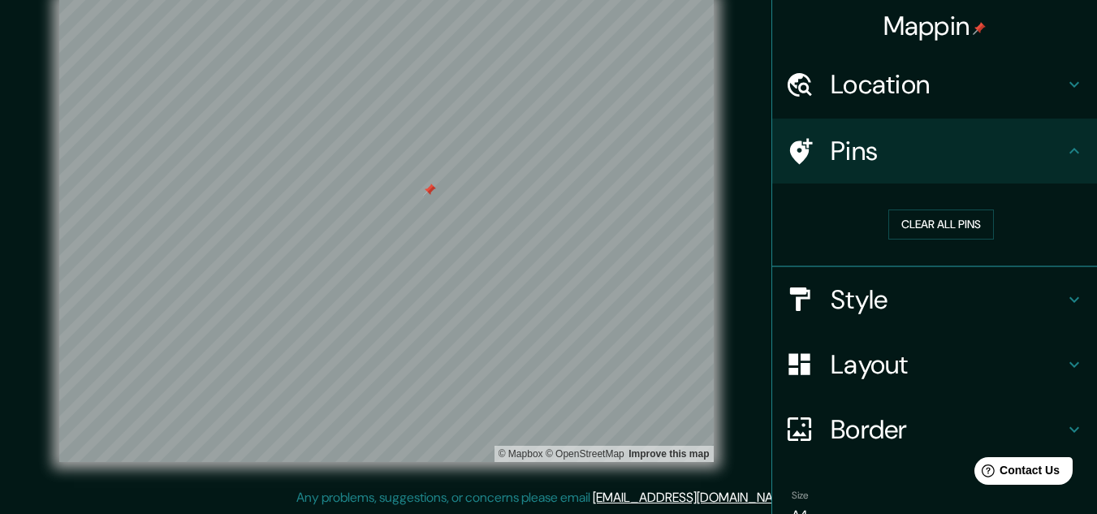
click at [874, 354] on h4 "Layout" at bounding box center [948, 364] width 234 height 32
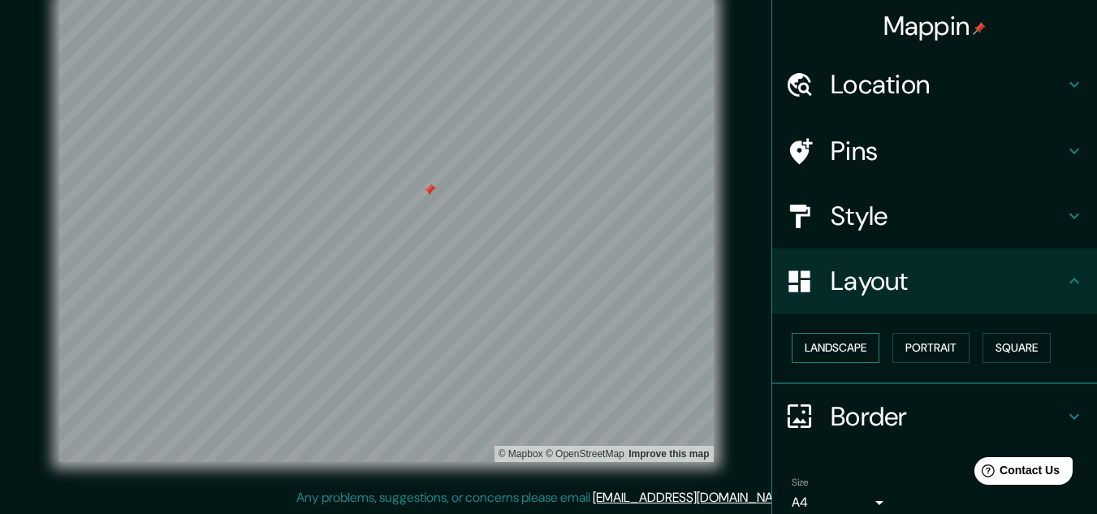
click at [859, 346] on button "Landscape" at bounding box center [836, 348] width 88 height 30
click at [892, 345] on button "Portrait" at bounding box center [930, 348] width 77 height 30
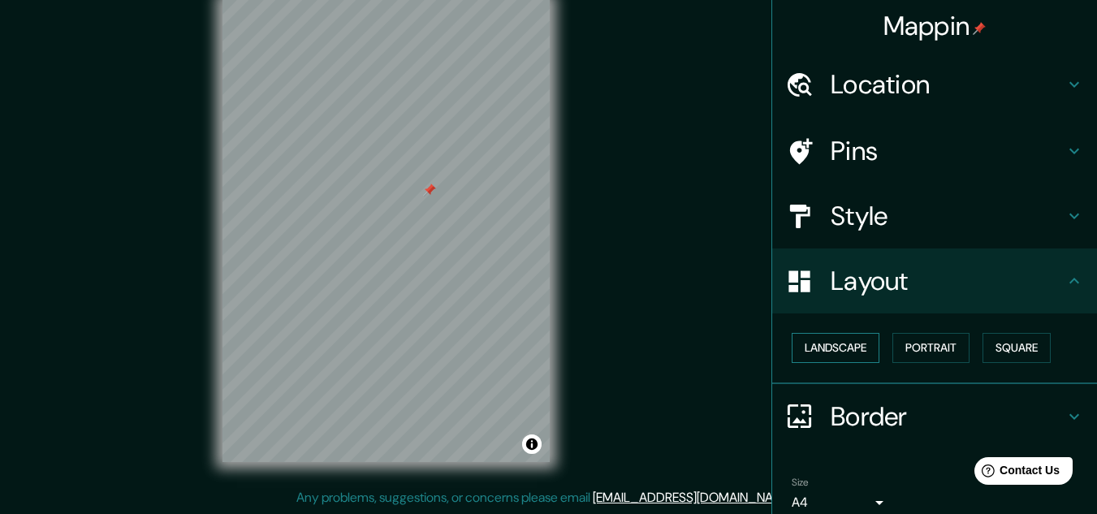
click at [832, 351] on button "Landscape" at bounding box center [836, 348] width 88 height 30
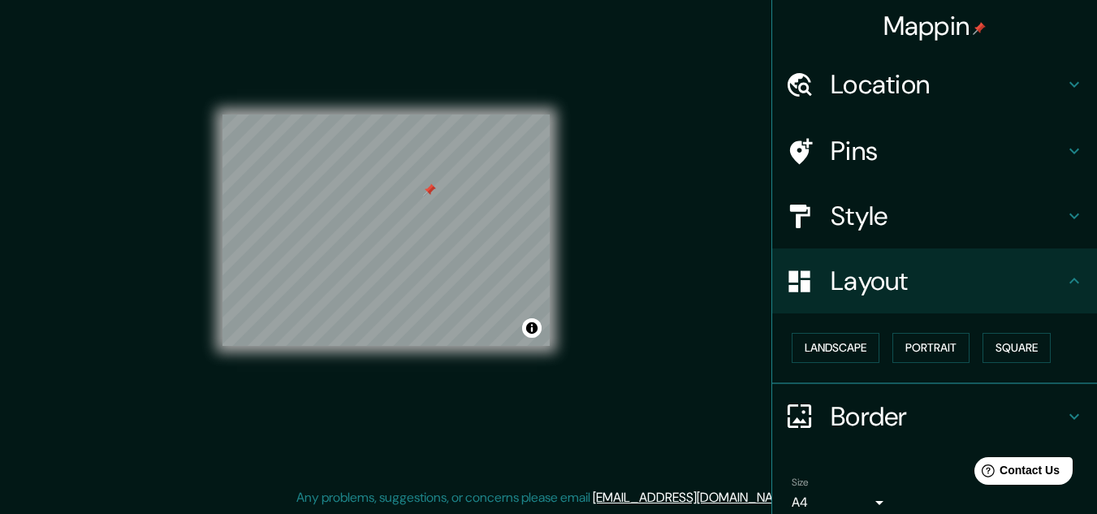
click at [844, 418] on h4 "Border" at bounding box center [948, 416] width 234 height 32
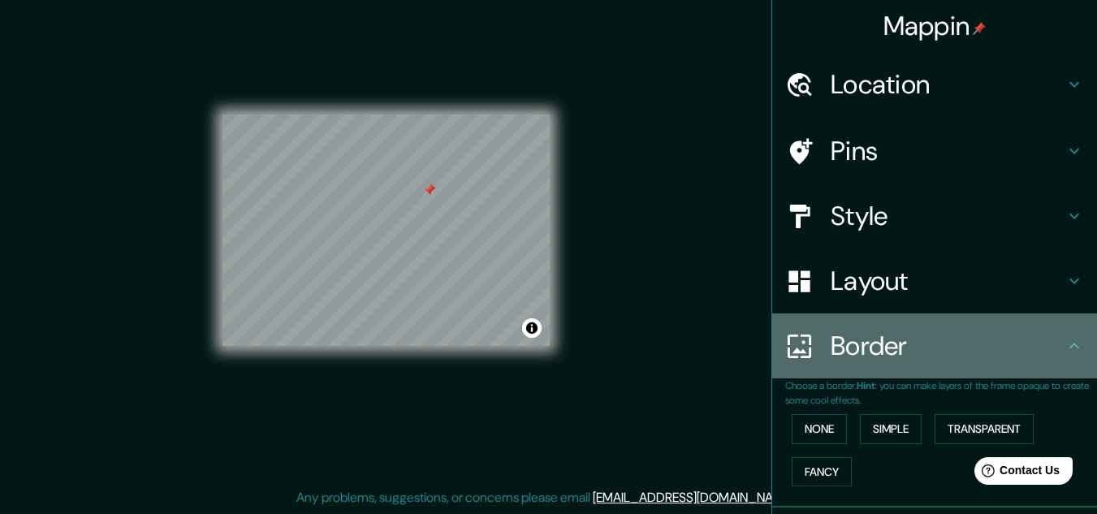
click at [884, 358] on h4 "Border" at bounding box center [948, 346] width 234 height 32
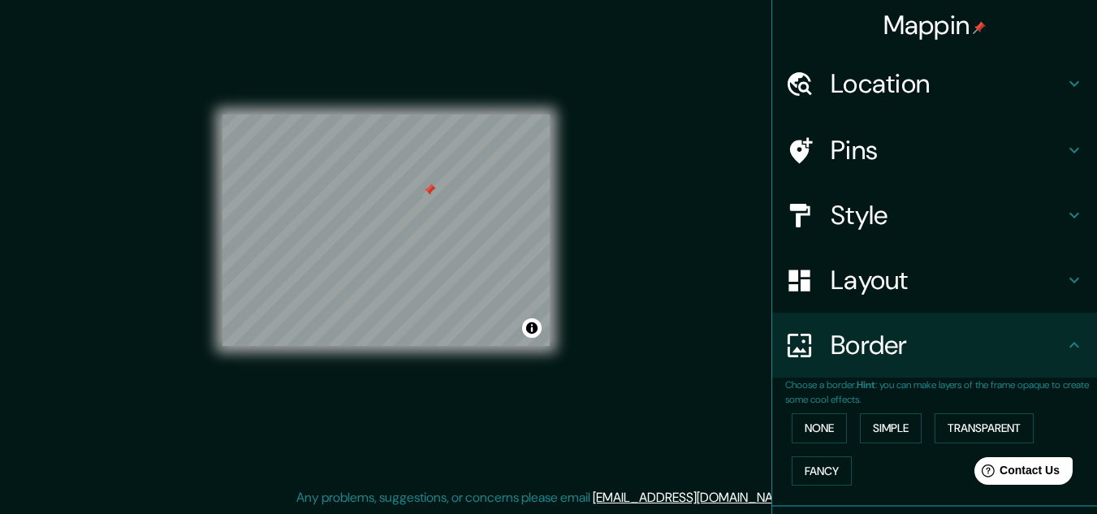
scroll to position [114, 0]
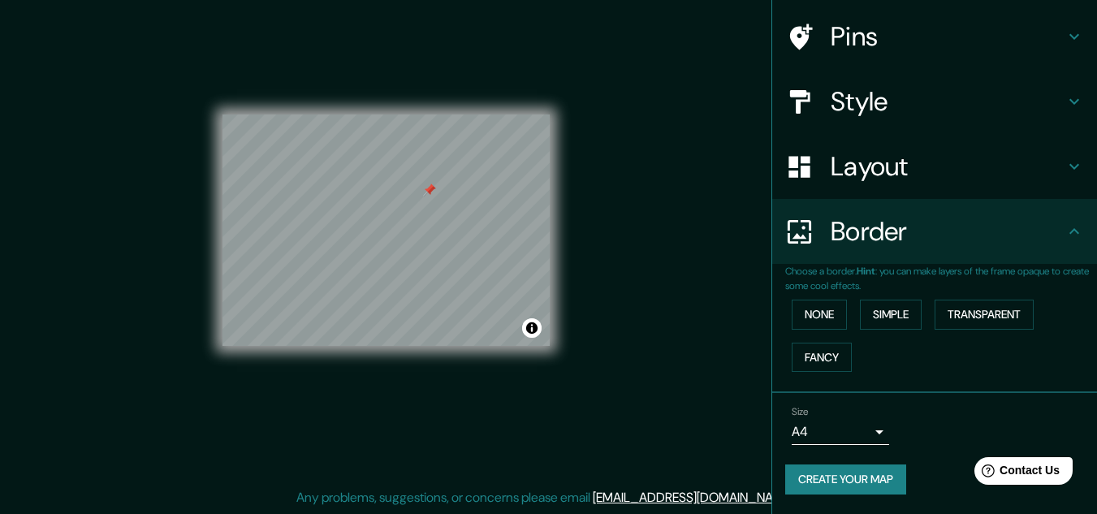
click at [889, 485] on button "Create your map" at bounding box center [845, 479] width 121 height 30
drag, startPoint x: 805, startPoint y: 473, endPoint x: 970, endPoint y: 425, distance: 172.2
click at [970, 425] on div "Size A4 single" at bounding box center [934, 425] width 299 height 52
click at [824, 488] on button "Create your map" at bounding box center [845, 479] width 121 height 30
click at [824, 488] on div "Create your map" at bounding box center [934, 479] width 299 height 30
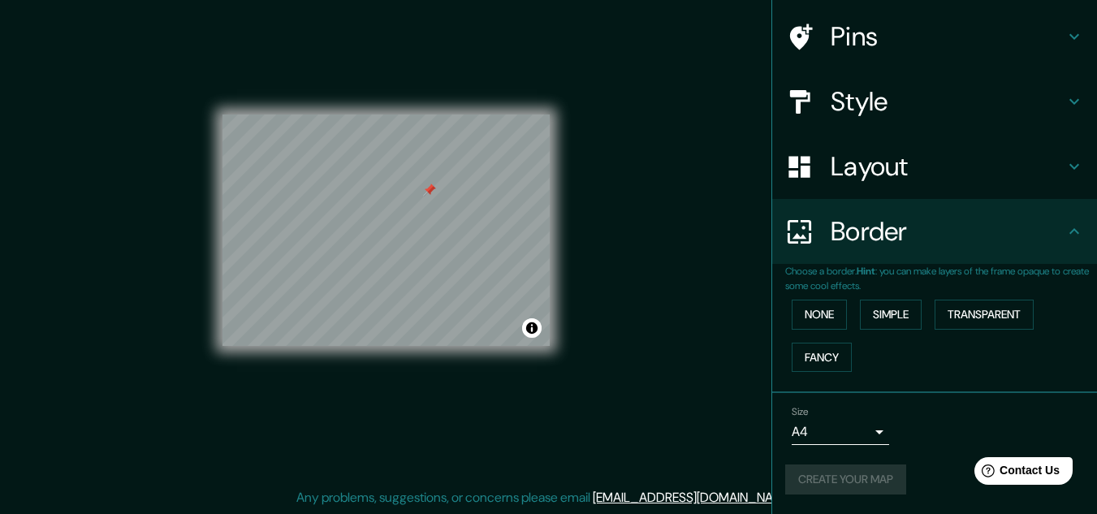
click at [824, 488] on div "Create your map" at bounding box center [934, 479] width 299 height 30
click at [841, 474] on div "Create your map" at bounding box center [934, 479] width 299 height 30
click at [843, 473] on div "Create your map" at bounding box center [934, 479] width 299 height 30
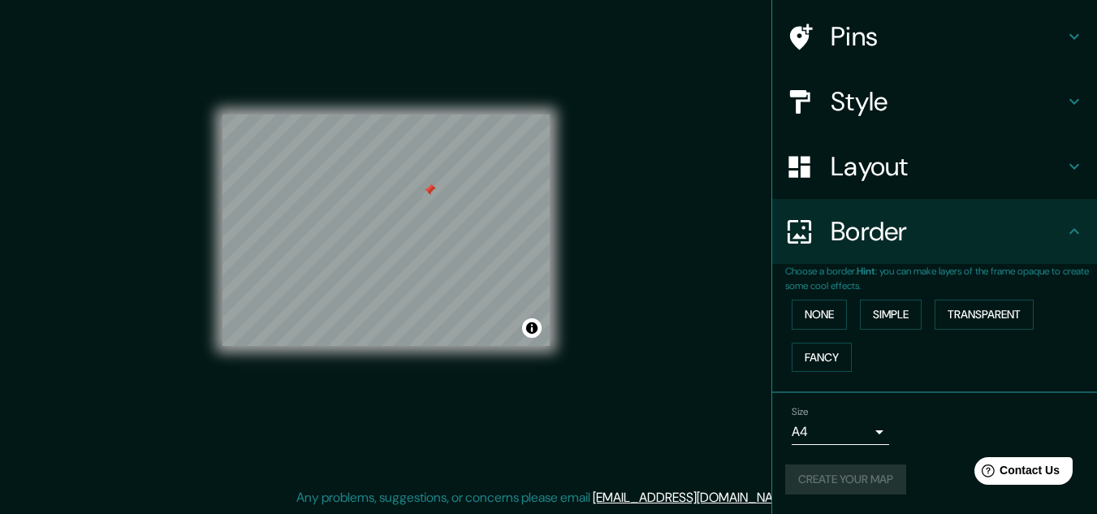
click at [844, 473] on div "Create your map" at bounding box center [934, 479] width 299 height 30
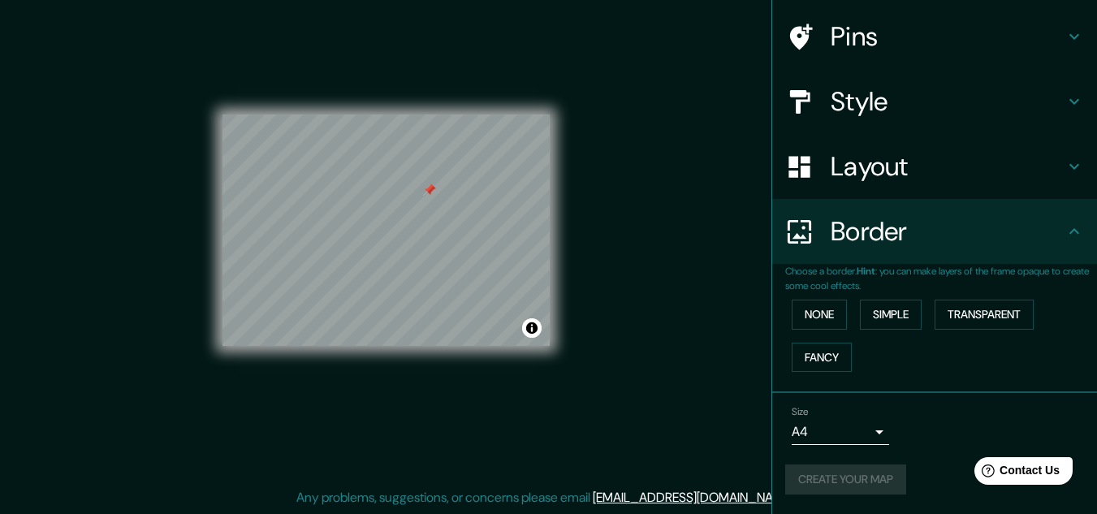
click at [844, 473] on div "Create your map" at bounding box center [934, 479] width 299 height 30
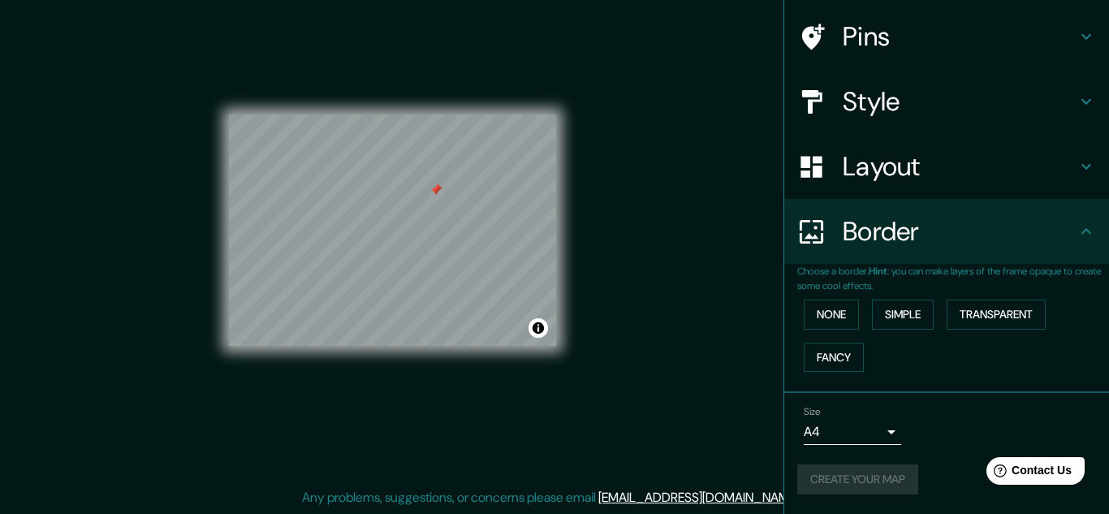
click at [857, 425] on body "Mappin Location [GEOGRAPHIC_DATA], [GEOGRAPHIC_DATA][US_STATE], [GEOGRAPHIC_DAT…" at bounding box center [554, 230] width 1109 height 514
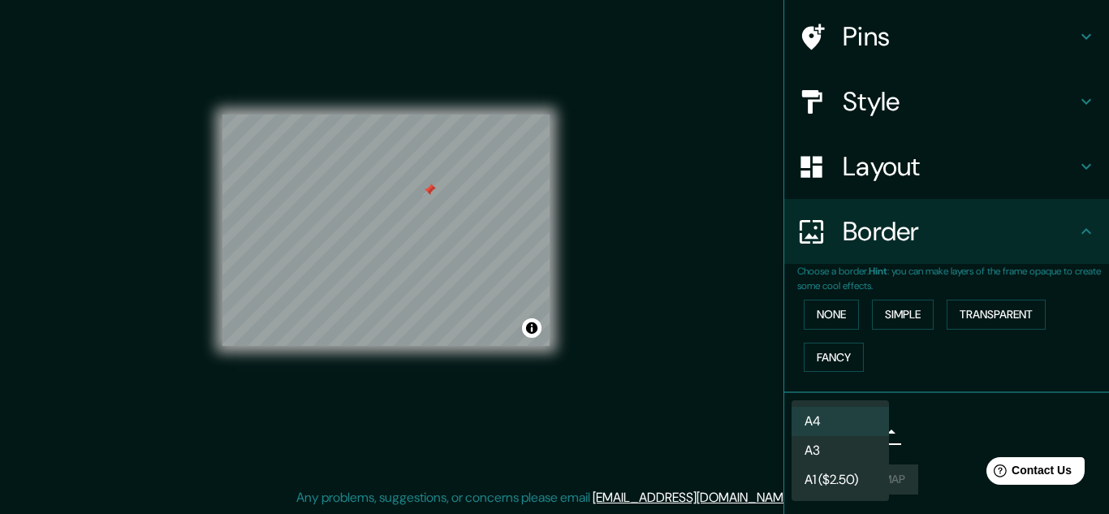
click at [844, 419] on li "A4" at bounding box center [840, 421] width 97 height 29
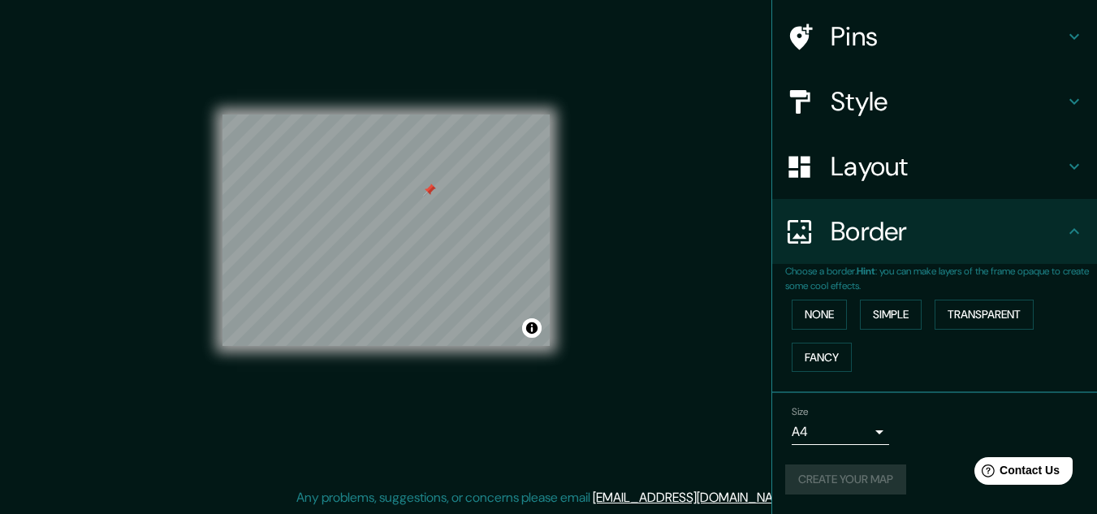
drag, startPoint x: 862, startPoint y: 474, endPoint x: 898, endPoint y: 442, distance: 48.3
click at [898, 442] on div "Size A4 single" at bounding box center [934, 425] width 299 height 52
click at [863, 468] on button "Create your map" at bounding box center [845, 479] width 121 height 30
drag, startPoint x: 840, startPoint y: 470, endPoint x: 430, endPoint y: 355, distance: 425.9
click at [430, 355] on div "© Mapbox © OpenStreetMap Improve this map" at bounding box center [385, 230] width 327 height 463
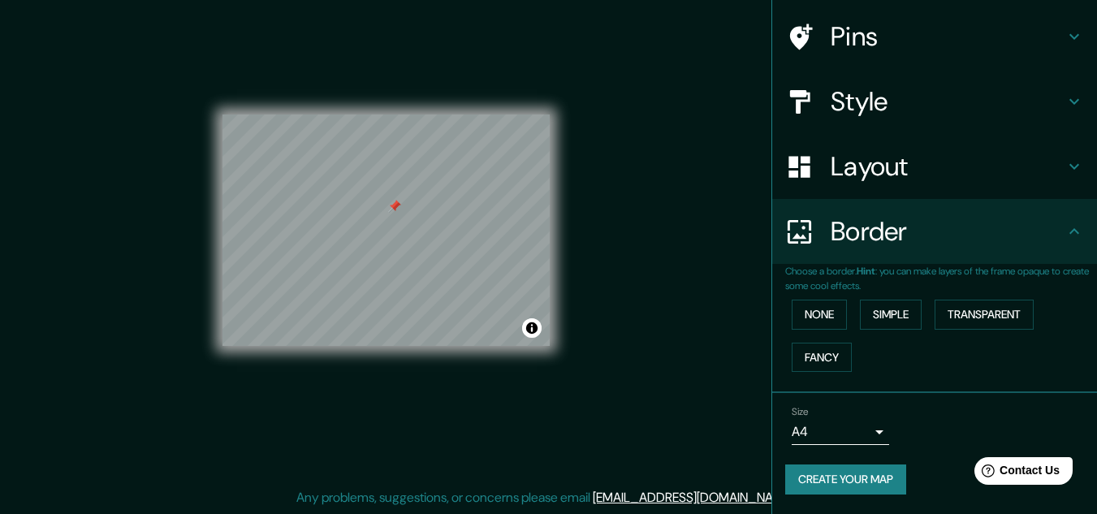
click at [1085, 502] on div at bounding box center [1085, 502] width 0 height 0
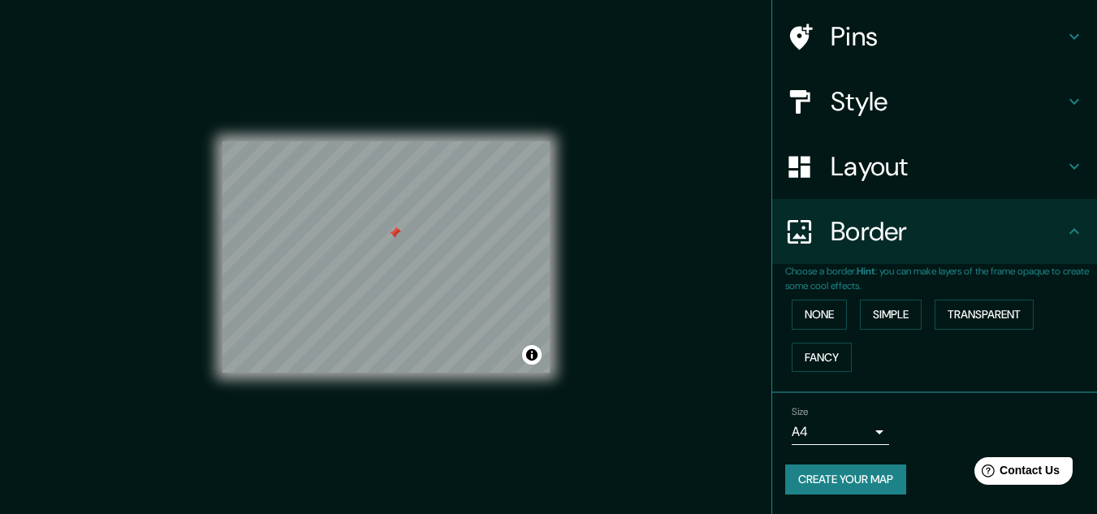
scroll to position [27, 0]
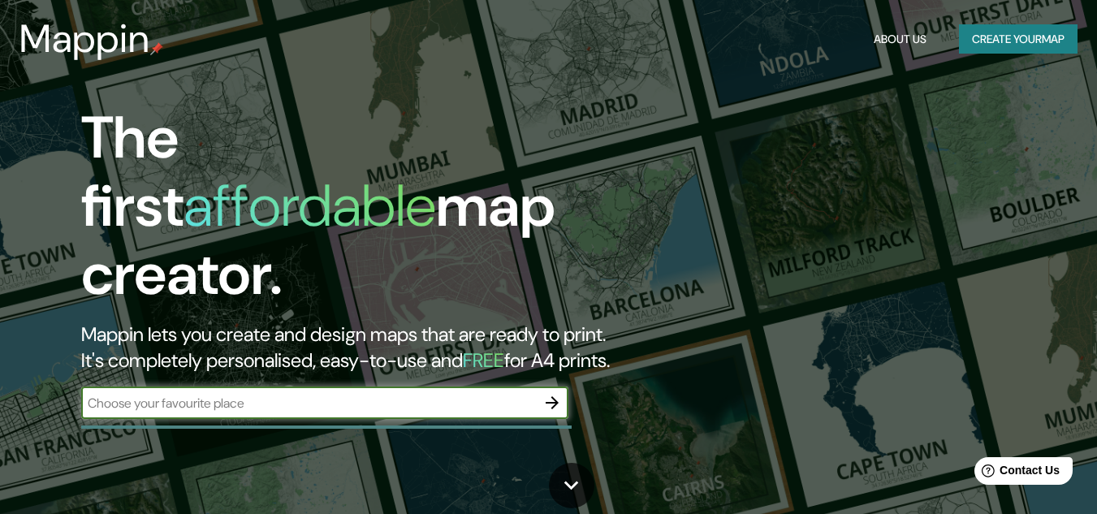
click at [295, 394] on input "text" at bounding box center [308, 403] width 455 height 19
type input "la paz bcs"
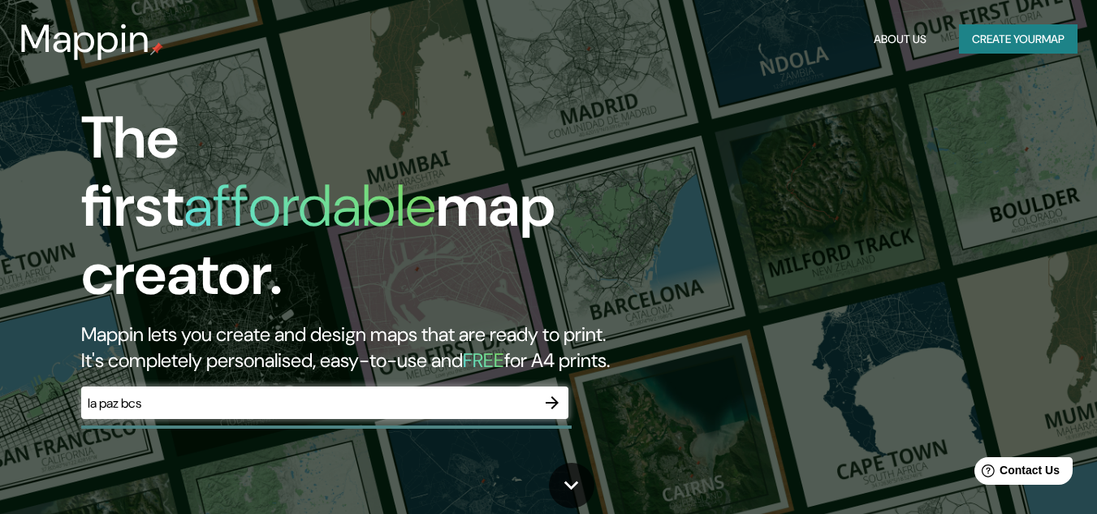
click at [678, 289] on div "The first affordable map creator. Mappin lets you create and design maps that a…" at bounding box center [355, 269] width 659 height 331
click at [558, 393] on icon "button" at bounding box center [551, 402] width 19 height 19
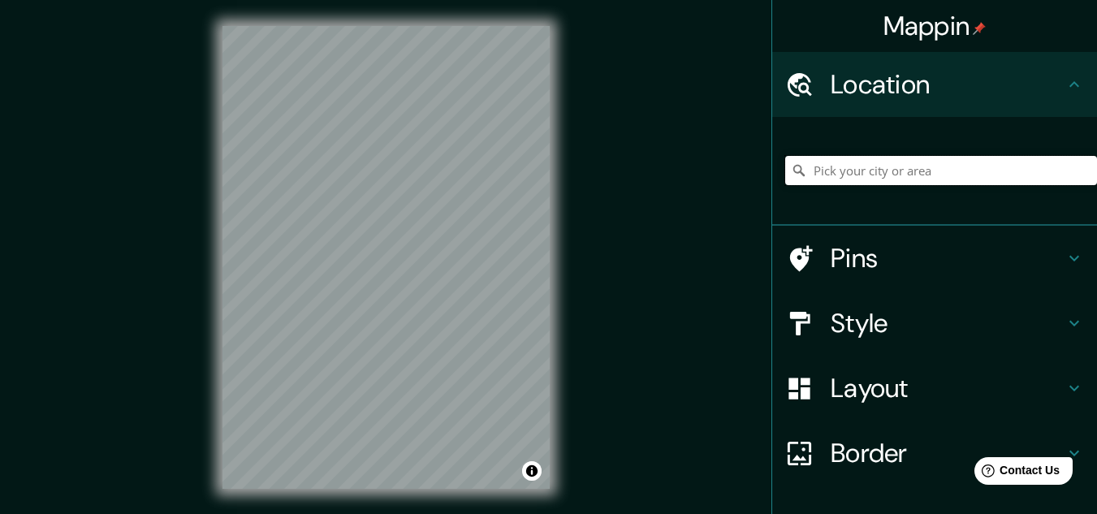
click at [895, 179] on input "Pick your city or area" at bounding box center [941, 170] width 312 height 29
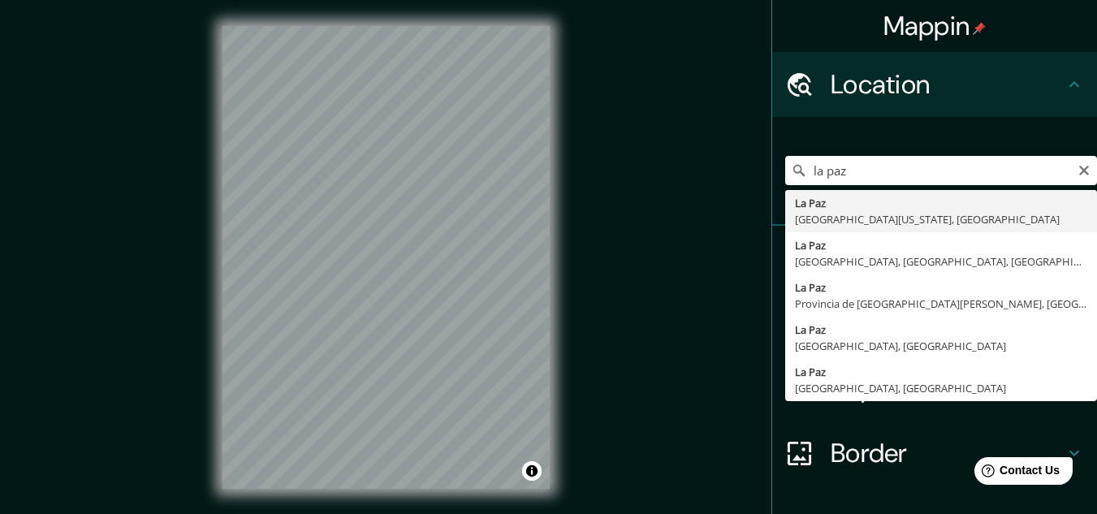
type input "[GEOGRAPHIC_DATA], [GEOGRAPHIC_DATA][US_STATE], [GEOGRAPHIC_DATA]"
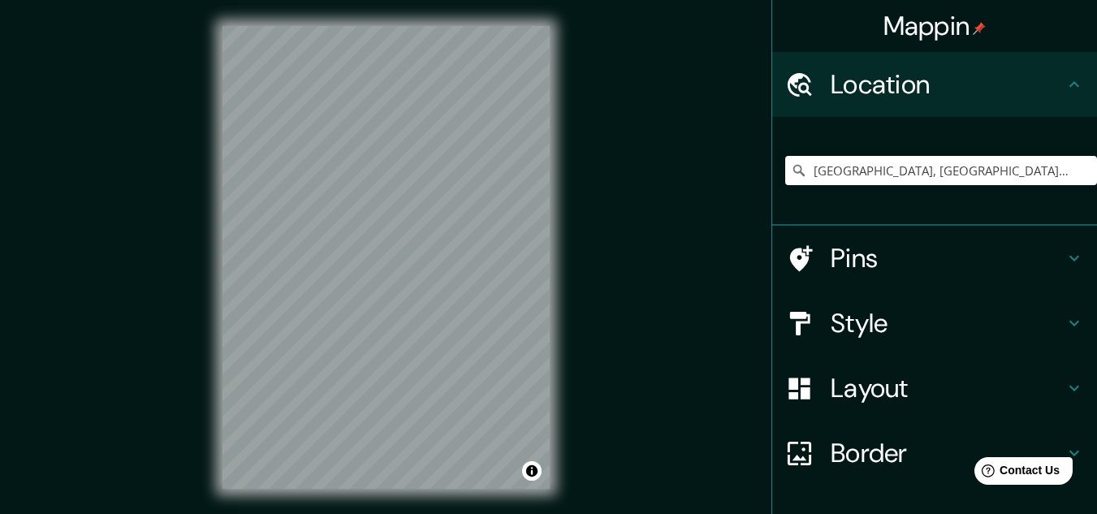
click at [840, 259] on h4 "Pins" at bounding box center [948, 258] width 234 height 32
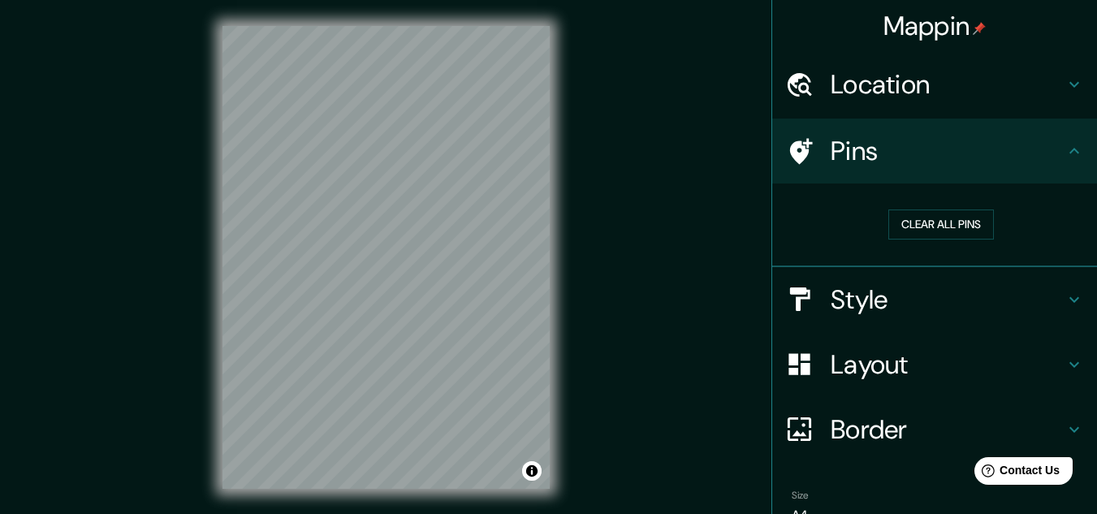
click at [673, 236] on div "Mappin Location [GEOGRAPHIC_DATA], [GEOGRAPHIC_DATA][US_STATE], [GEOGRAPHIC_DAT…" at bounding box center [548, 270] width 1097 height 541
click at [831, 292] on h4 "Style" at bounding box center [948, 299] width 234 height 32
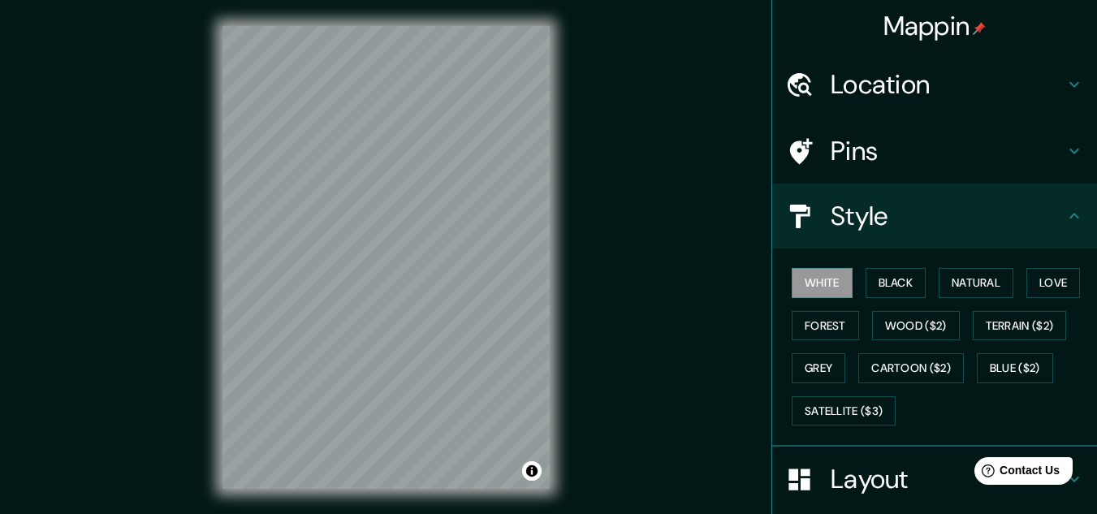
click at [869, 302] on div "White Black Natural Love Forest Wood ($2) Terrain ($2) Grey Cartoon ($2) Blue (…" at bounding box center [941, 346] width 312 height 171
click at [868, 294] on button "Black" at bounding box center [896, 283] width 61 height 30
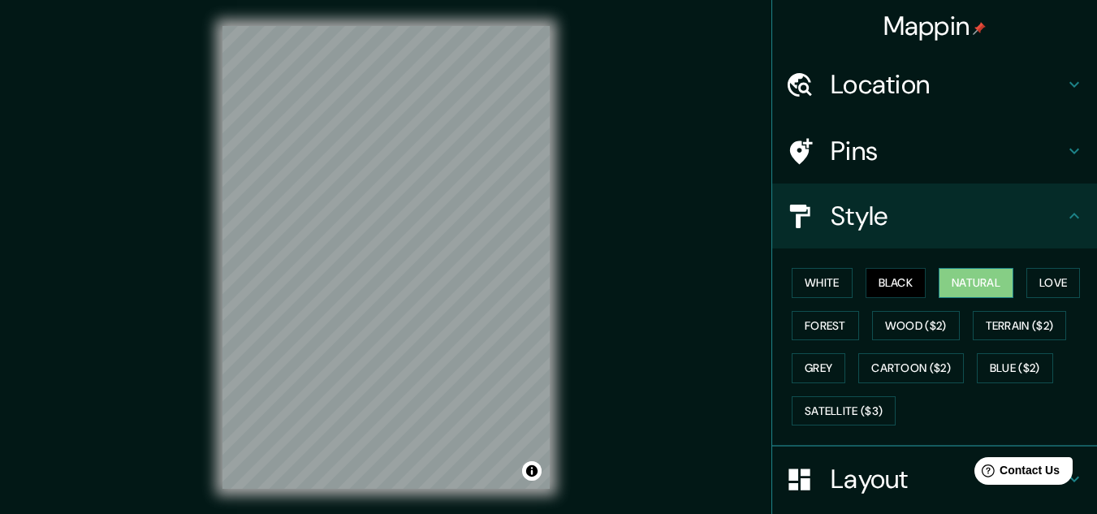
click at [940, 287] on button "Natural" at bounding box center [976, 283] width 75 height 30
click at [834, 318] on button "Forest" at bounding box center [825, 326] width 67 height 30
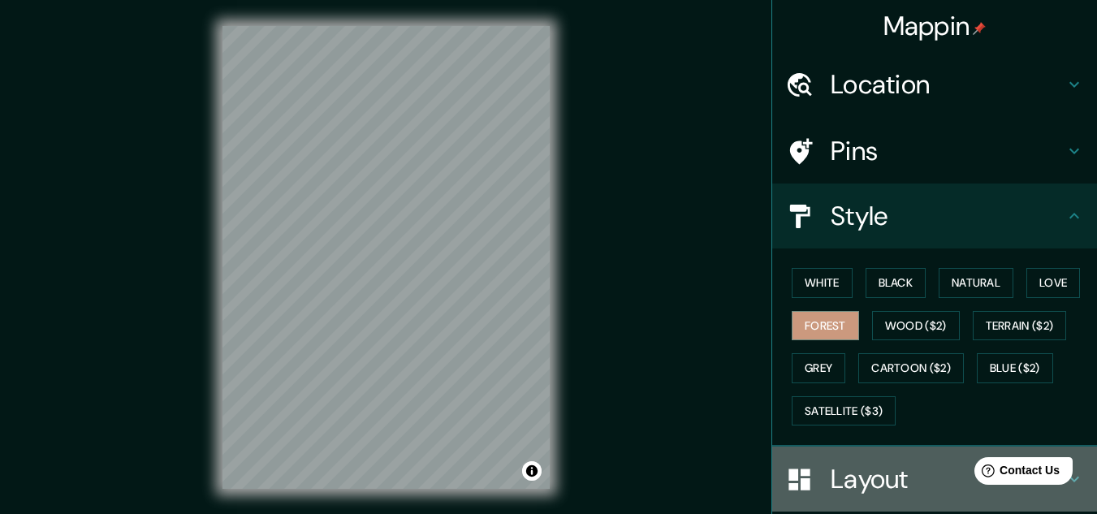
click at [867, 473] on h4 "Layout" at bounding box center [948, 479] width 234 height 32
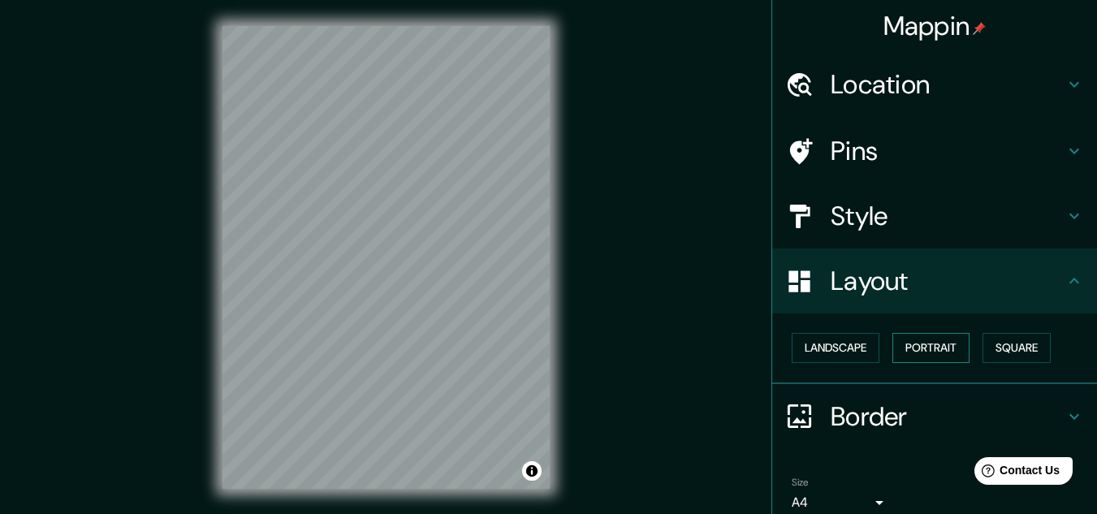
click at [892, 339] on button "Portrait" at bounding box center [930, 348] width 77 height 30
click at [857, 341] on button "Landscape" at bounding box center [836, 348] width 88 height 30
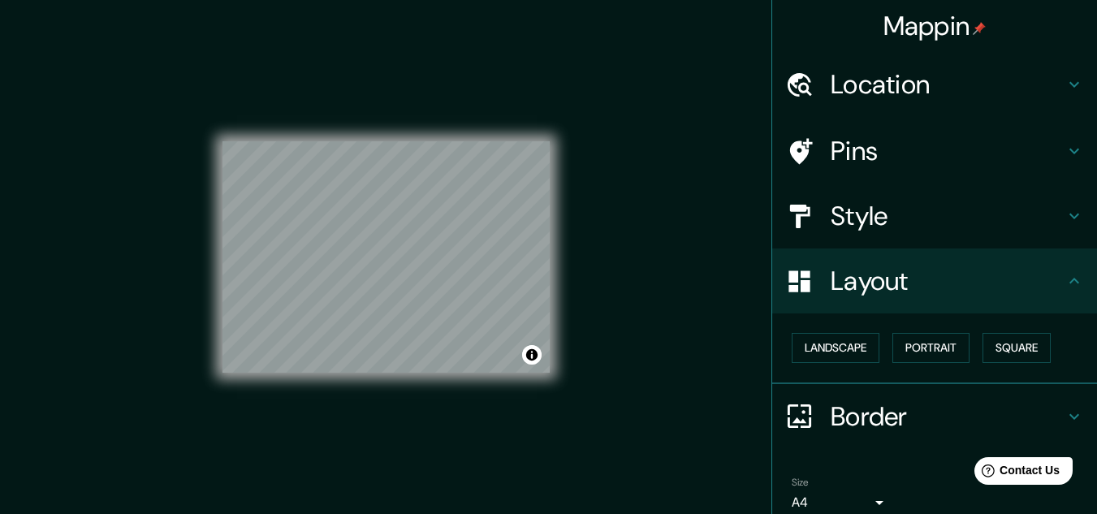
click at [217, 92] on div "© Mapbox © OpenStreetMap Improve this map" at bounding box center [385, 257] width 379 height 515
click at [397, 224] on div at bounding box center [398, 223] width 13 height 13
click at [892, 92] on h4 "Location" at bounding box center [948, 84] width 234 height 32
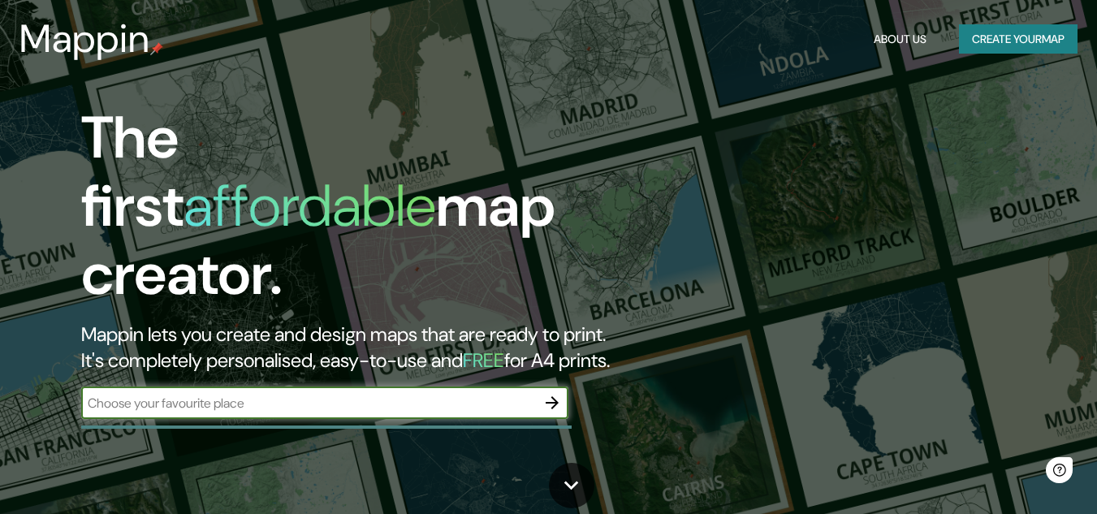
click at [413, 387] on div "​" at bounding box center [324, 403] width 487 height 32
type input "la paz bcs"
click at [559, 393] on icon "button" at bounding box center [551, 402] width 19 height 19
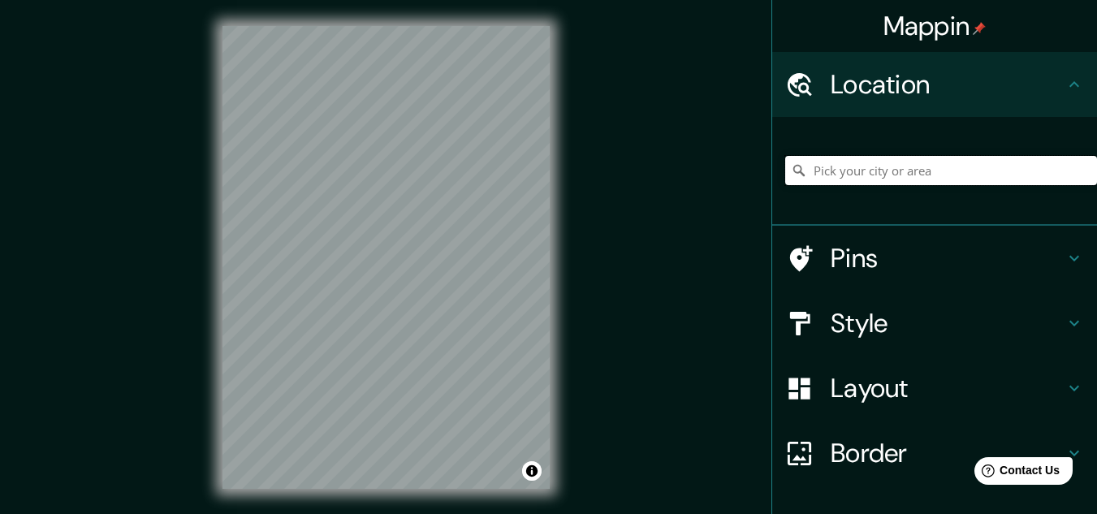
click at [867, 173] on input "Pick your city or area" at bounding box center [941, 170] width 312 height 29
click at [454, 257] on div at bounding box center [457, 254] width 13 height 13
click at [460, 252] on div at bounding box center [459, 255] width 13 height 13
drag, startPoint x: 460, startPoint y: 252, endPoint x: 606, endPoint y: 198, distance: 155.7
click at [606, 198] on div "Mappin Location La Paz, Baja California Sur, México Pins Style Layout Border Ch…" at bounding box center [548, 270] width 1097 height 541
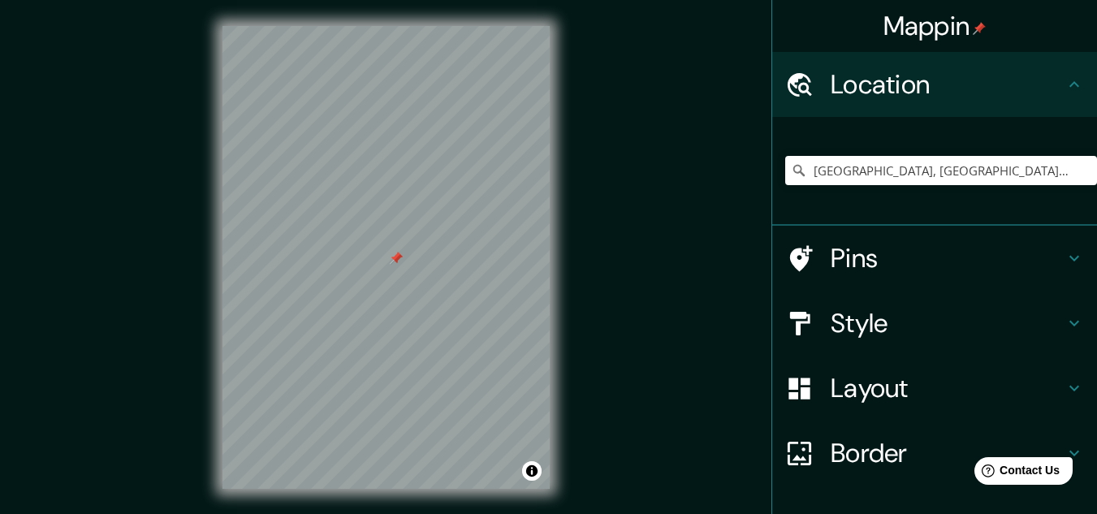
click at [399, 257] on div at bounding box center [396, 258] width 13 height 13
click at [395, 253] on div at bounding box center [396, 258] width 13 height 13
click at [395, 26] on div at bounding box center [385, 26] width 327 height 0
click at [401, 259] on div at bounding box center [401, 254] width 13 height 13
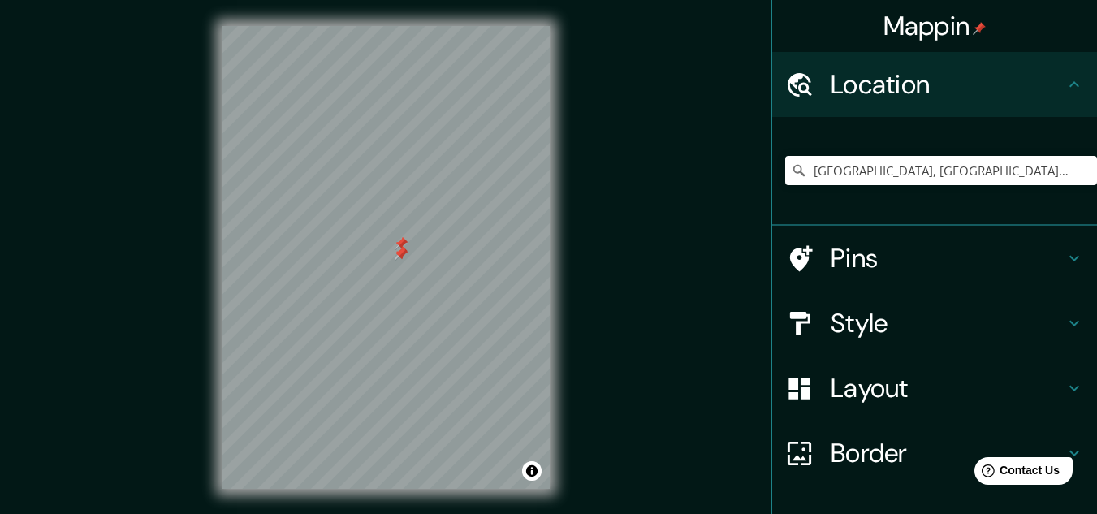
click at [401, 259] on div at bounding box center [401, 254] width 13 height 13
click at [388, 26] on div at bounding box center [385, 26] width 327 height 0
click at [392, 266] on div at bounding box center [394, 261] width 13 height 13
click at [384, 26] on div at bounding box center [385, 26] width 327 height 0
click at [371, 26] on div at bounding box center [385, 26] width 327 height 0
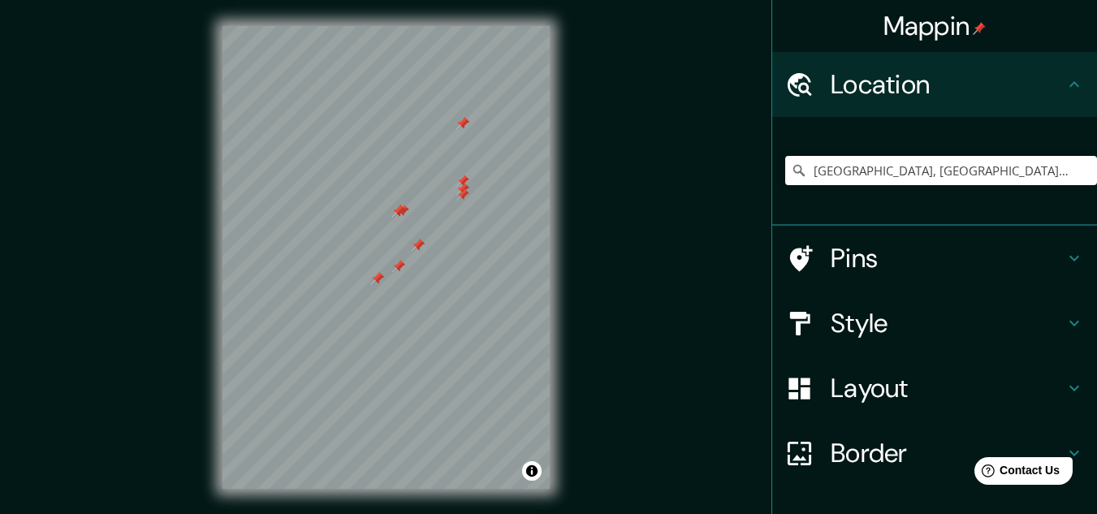
click at [378, 274] on div at bounding box center [377, 278] width 13 height 13
click at [397, 266] on div at bounding box center [398, 266] width 13 height 13
click at [380, 274] on div at bounding box center [377, 278] width 13 height 13
click at [811, 261] on div at bounding box center [807, 258] width 45 height 28
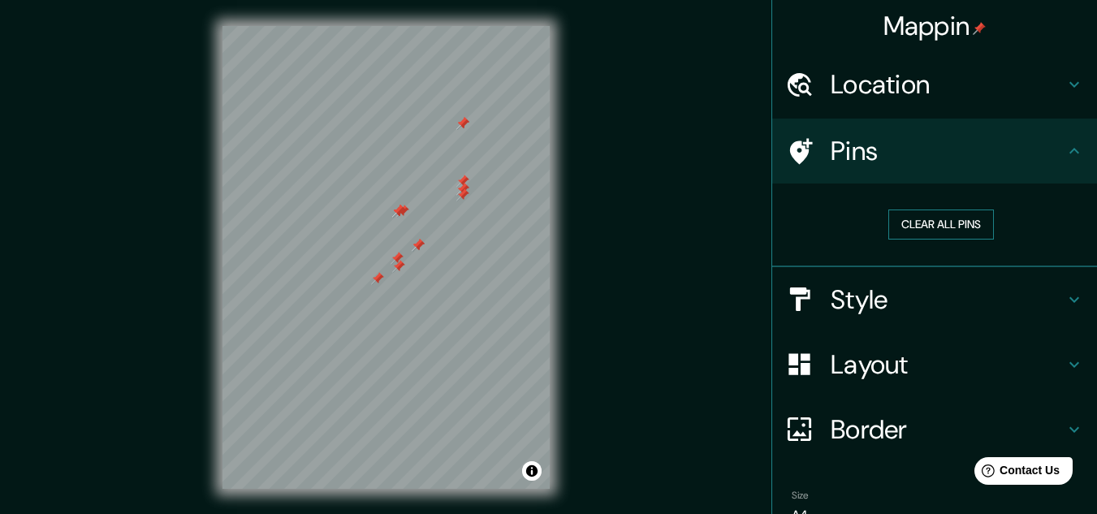
click at [922, 231] on button "Clear all pins" at bounding box center [941, 224] width 106 height 30
click at [369, 26] on div at bounding box center [385, 26] width 327 height 0
click at [374, 265] on div at bounding box center [375, 262] width 13 height 13
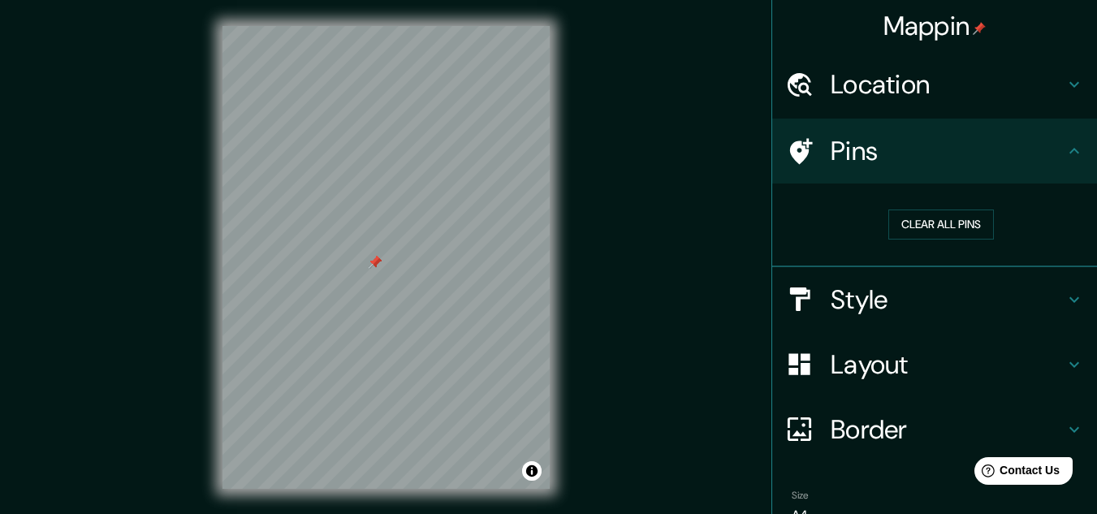
click at [374, 265] on div at bounding box center [375, 262] width 13 height 13
click at [361, 263] on div at bounding box center [367, 258] width 13 height 13
click at [351, 26] on div at bounding box center [385, 26] width 327 height 0
click at [341, 26] on div at bounding box center [385, 26] width 327 height 0
click at [322, 26] on div at bounding box center [385, 26] width 327 height 0
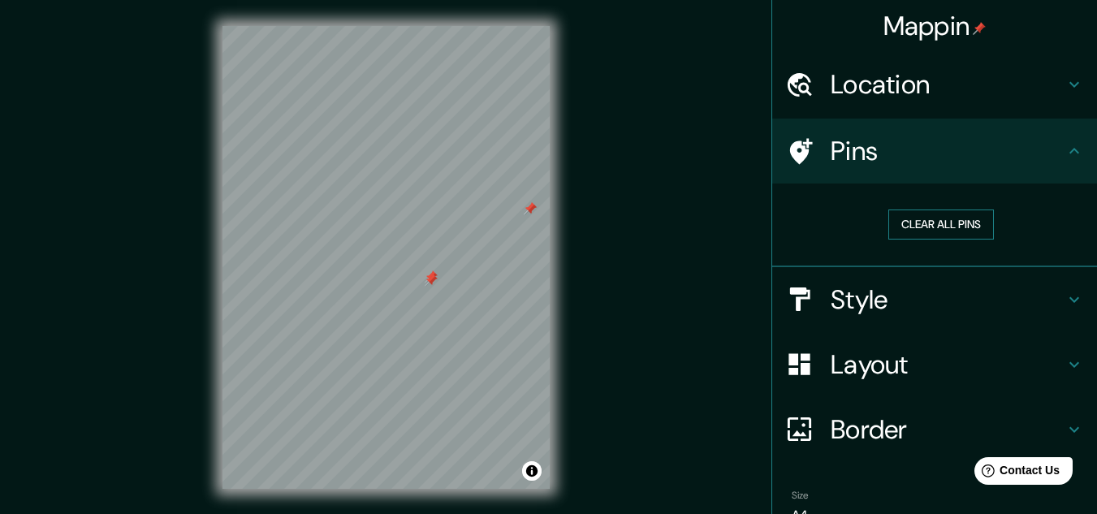
click at [945, 227] on button "Clear all pins" at bounding box center [941, 224] width 106 height 30
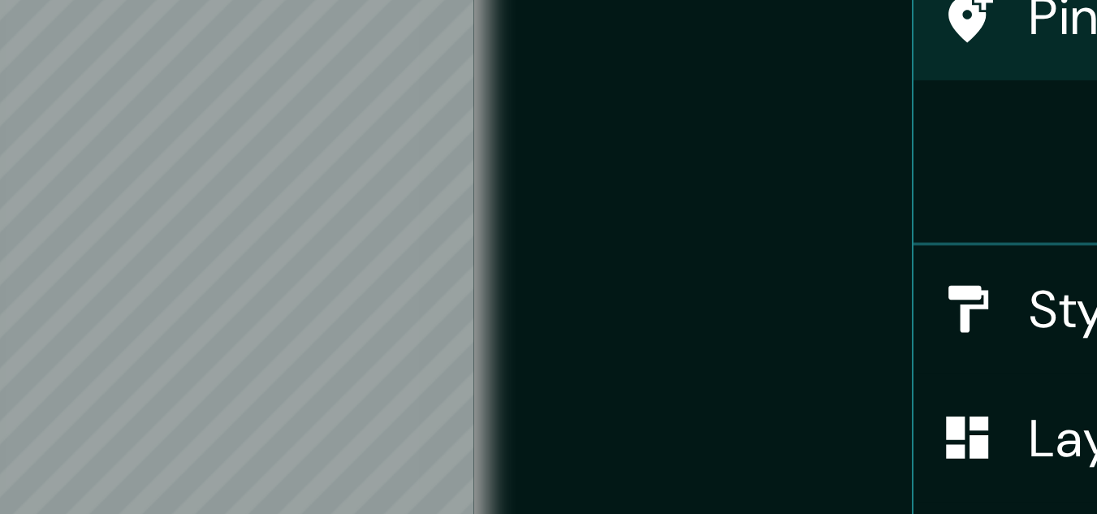
drag, startPoint x: 628, startPoint y: 289, endPoint x: 631, endPoint y: 299, distance: 10.3
click at [631, 299] on div "Mappin Location La Paz, Baja California Sur, México Pins Clear all pins Style L…" at bounding box center [548, 243] width 1097 height 541
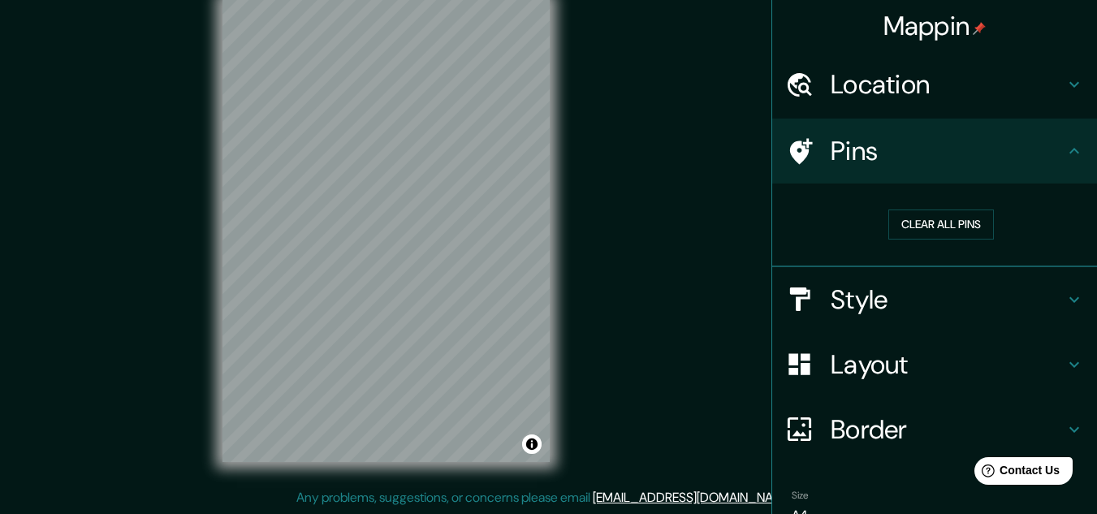
drag, startPoint x: 631, startPoint y: 299, endPoint x: 656, endPoint y: 341, distance: 49.2
click at [656, 341] on div "Mappin Location La Paz, Baja California Sur, México Pins Clear all pins Style L…" at bounding box center [548, 243] width 1097 height 541
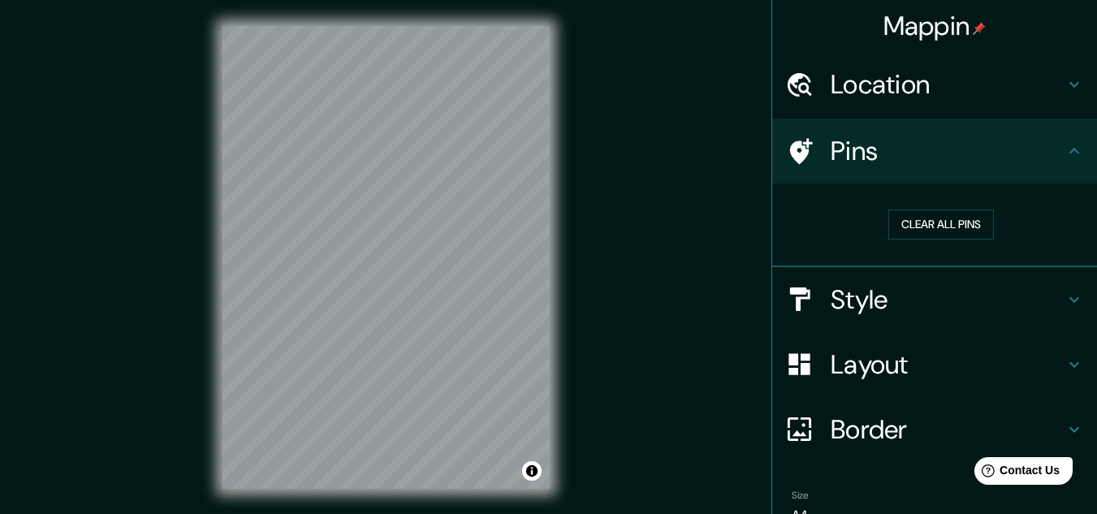
scroll to position [12, 0]
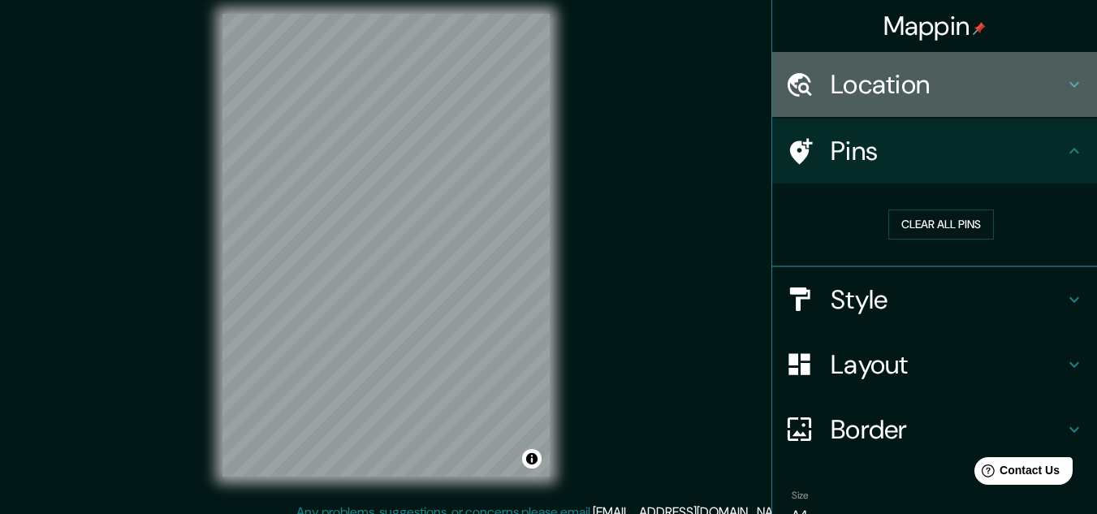
click at [944, 104] on div "Location" at bounding box center [934, 84] width 325 height 65
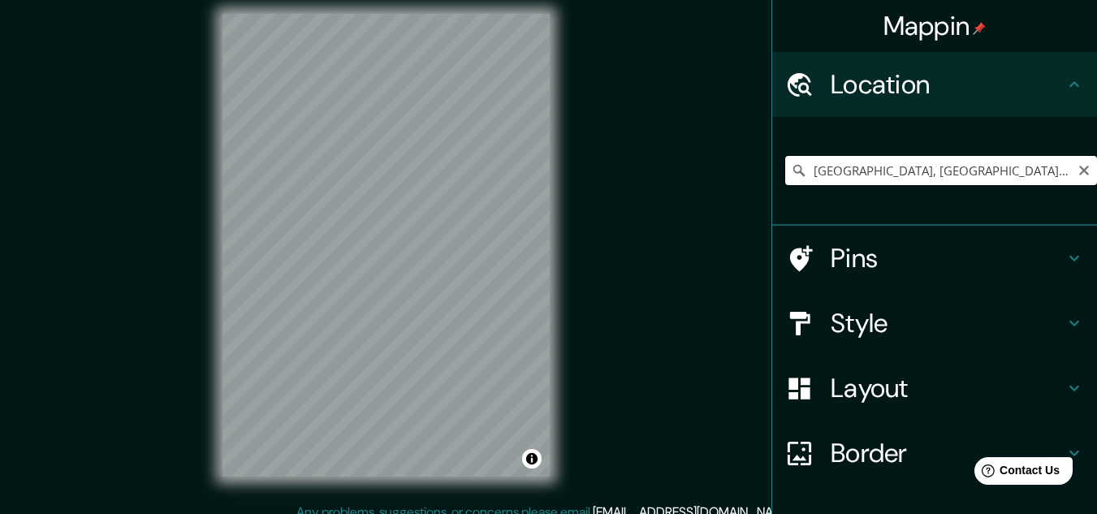
click at [1032, 177] on input "[GEOGRAPHIC_DATA], [GEOGRAPHIC_DATA][US_STATE], [GEOGRAPHIC_DATA]" at bounding box center [941, 170] width 312 height 29
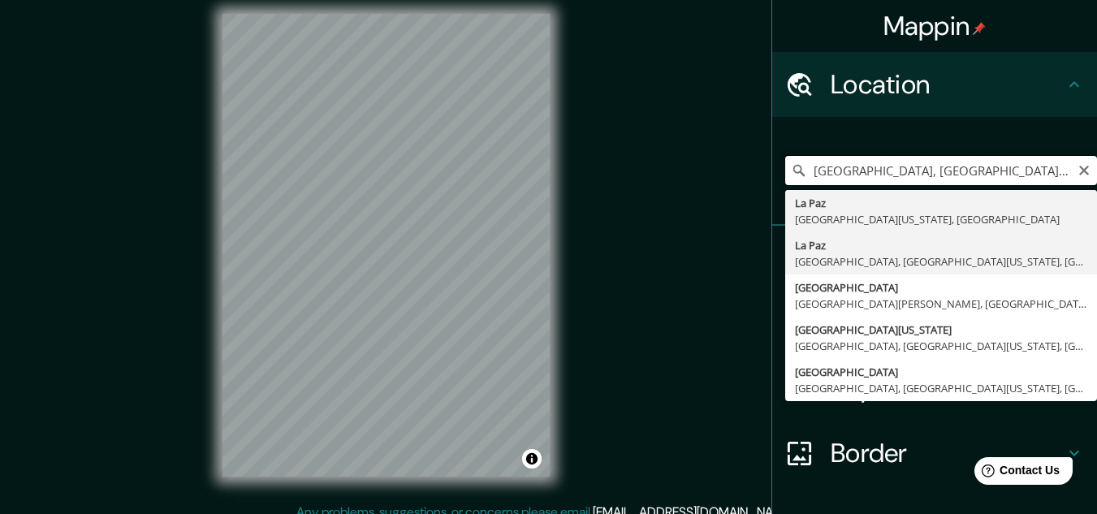
scroll to position [0, 0]
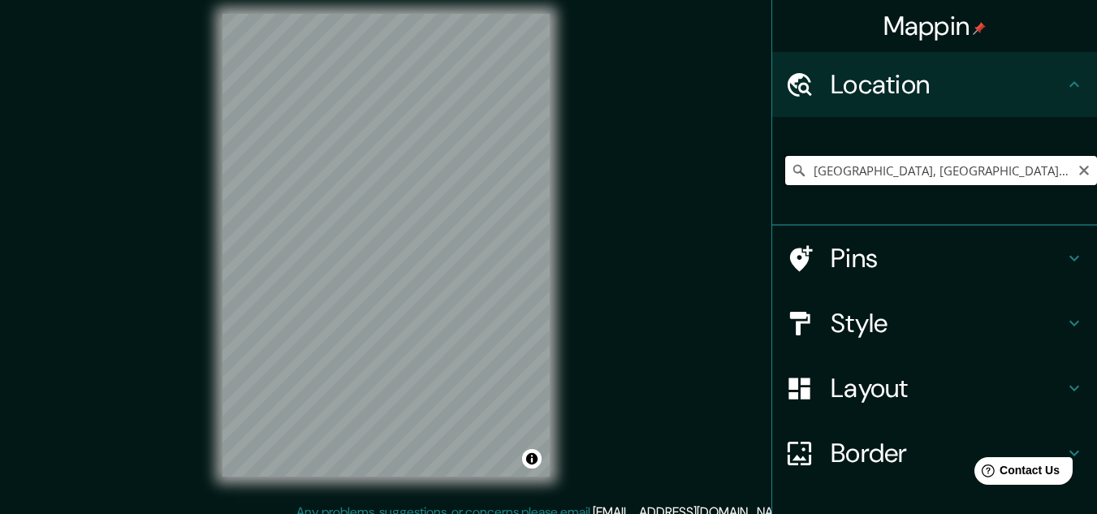
click at [1045, 162] on input "La Paz, 23019 La Paz, Baja California Sur, México" at bounding box center [941, 170] width 312 height 29
click at [1008, 166] on input "[GEOGRAPHIC_DATA], [GEOGRAPHIC_DATA][US_STATE], [GEOGRAPHIC_DATA]" at bounding box center [941, 170] width 312 height 29
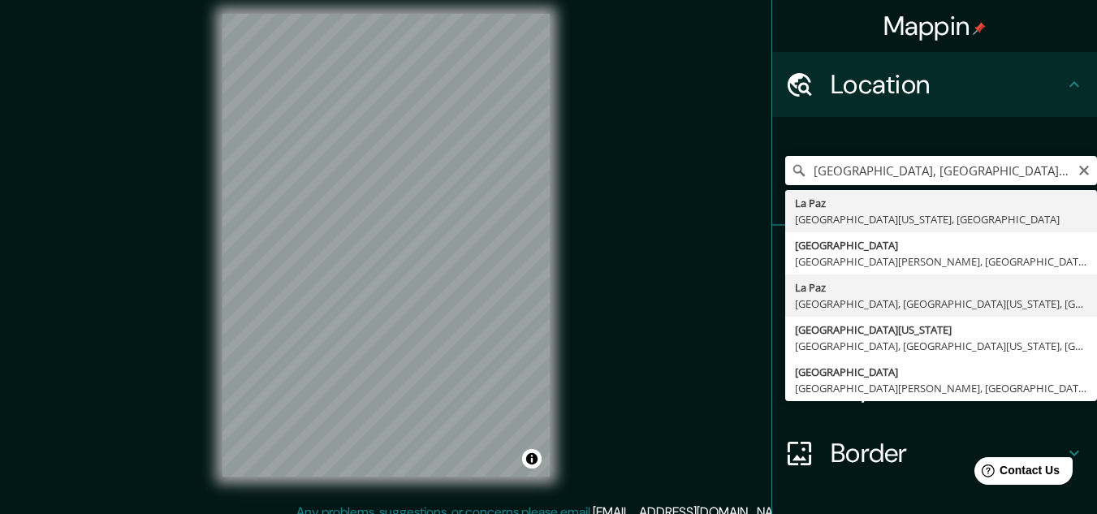
type input "La Paz, 23019 La Paz, Baja California Sur, México"
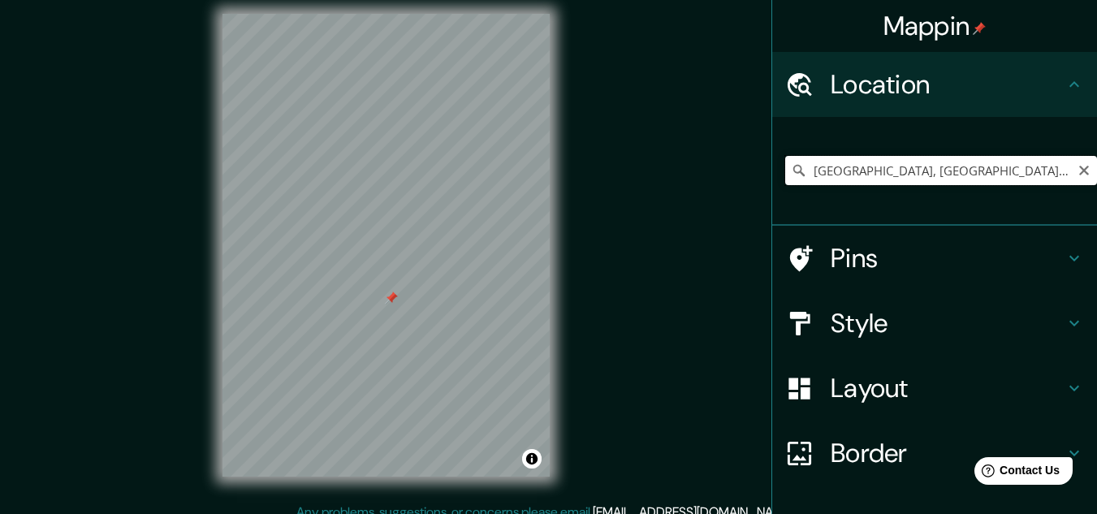
click at [1042, 172] on input "La Paz, 23019 La Paz, Baja California Sur, México" at bounding box center [941, 170] width 312 height 29
click at [1015, 171] on input "La Paz, 23019 La Paz, Baja California Sur, México" at bounding box center [941, 170] width 312 height 29
click at [1018, 171] on input "La Paz, 23019 La Paz, Baja California Sur, México" at bounding box center [941, 170] width 312 height 29
click at [396, 300] on div at bounding box center [402, 294] width 13 height 13
click at [391, 14] on div at bounding box center [385, 14] width 327 height 0
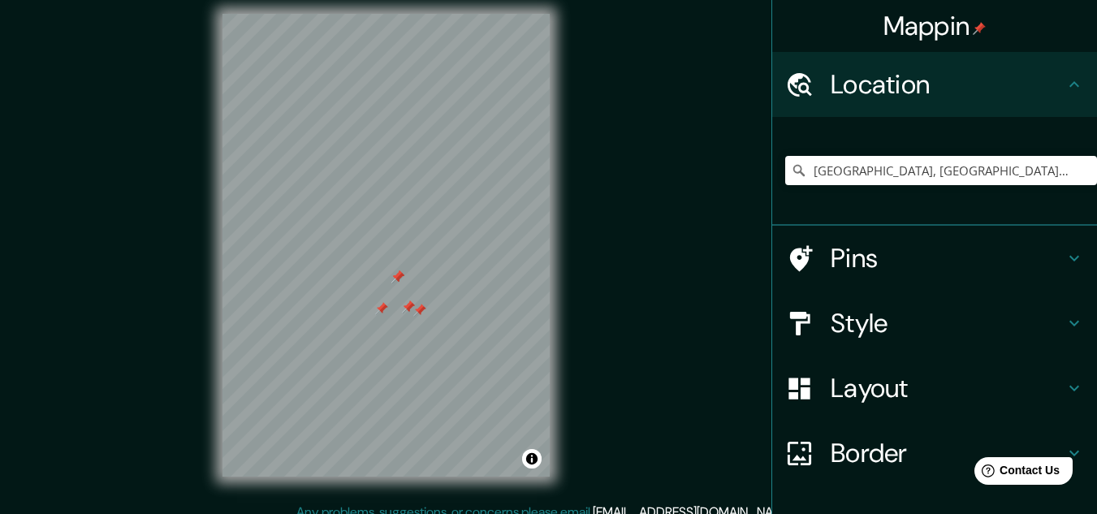
click at [405, 303] on div at bounding box center [408, 306] width 13 height 13
click at [407, 303] on div at bounding box center [408, 306] width 13 height 13
click at [382, 14] on div at bounding box center [385, 14] width 327 height 0
click at [369, 14] on div at bounding box center [385, 14] width 327 height 0
click at [961, 170] on input "La Paz, 23019 La Paz, Baja California Sur, México" at bounding box center [941, 170] width 312 height 29
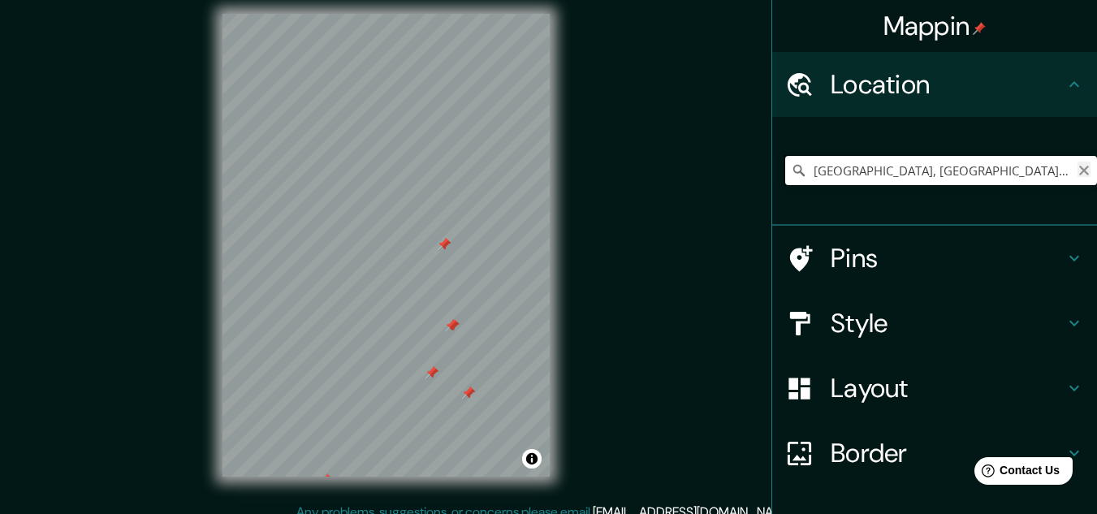
click at [1065, 170] on div "La Paz, 23019 La Paz, Baja California Sur, México" at bounding box center [941, 170] width 312 height 29
click at [1079, 171] on icon "Clear" at bounding box center [1084, 171] width 10 height 10
click at [857, 265] on h4 "Pins" at bounding box center [948, 258] width 234 height 32
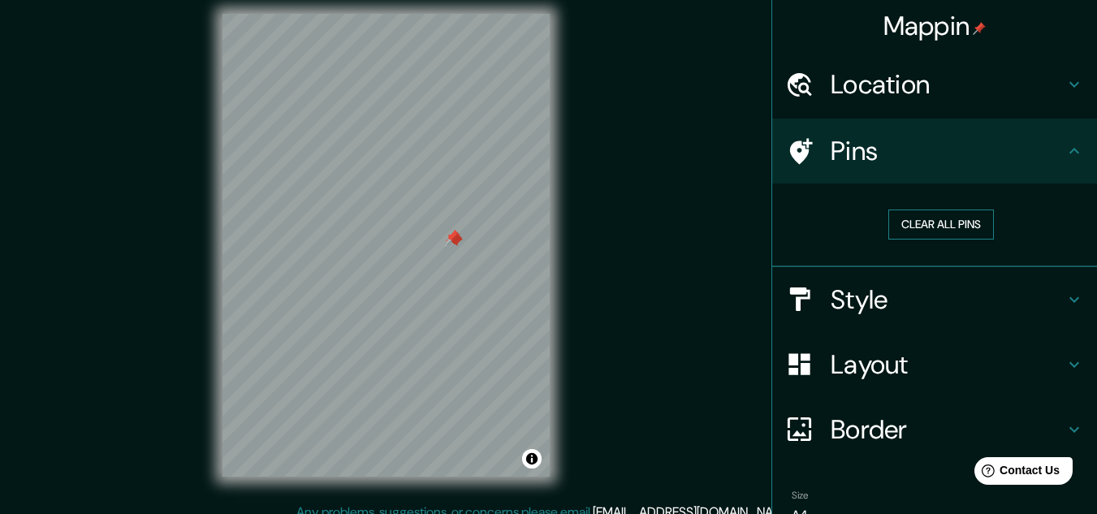
click at [932, 230] on button "Clear all pins" at bounding box center [941, 224] width 106 height 30
click at [440, 14] on div at bounding box center [385, 14] width 327 height 0
click at [436, 14] on div at bounding box center [385, 14] width 327 height 0
click at [447, 14] on div at bounding box center [385, 14] width 327 height 0
click at [490, 14] on div at bounding box center [385, 14] width 327 height 0
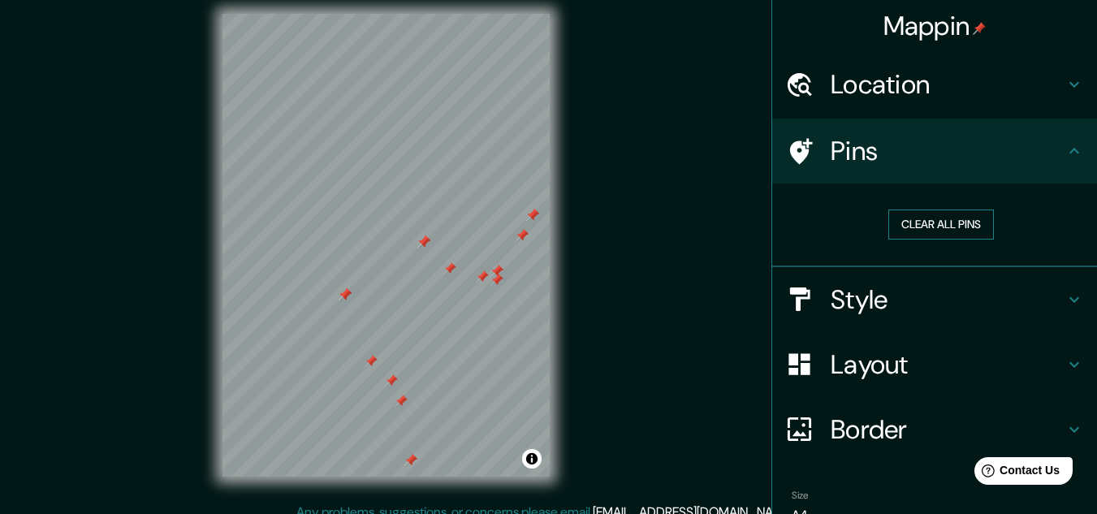
click at [936, 219] on button "Clear all pins" at bounding box center [941, 224] width 106 height 30
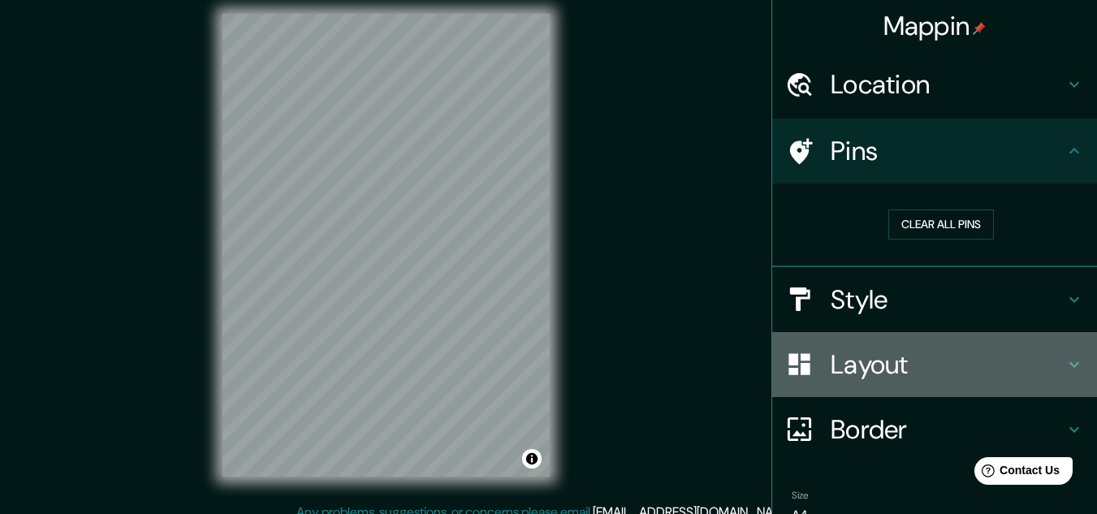
click at [935, 362] on h4 "Layout" at bounding box center [948, 364] width 234 height 32
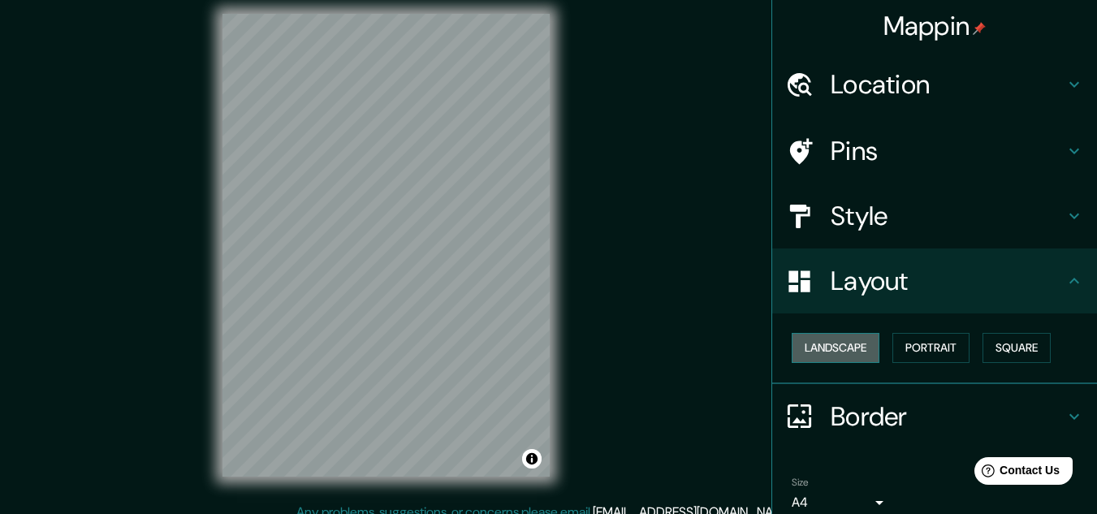
click at [843, 352] on button "Landscape" at bounding box center [836, 348] width 88 height 30
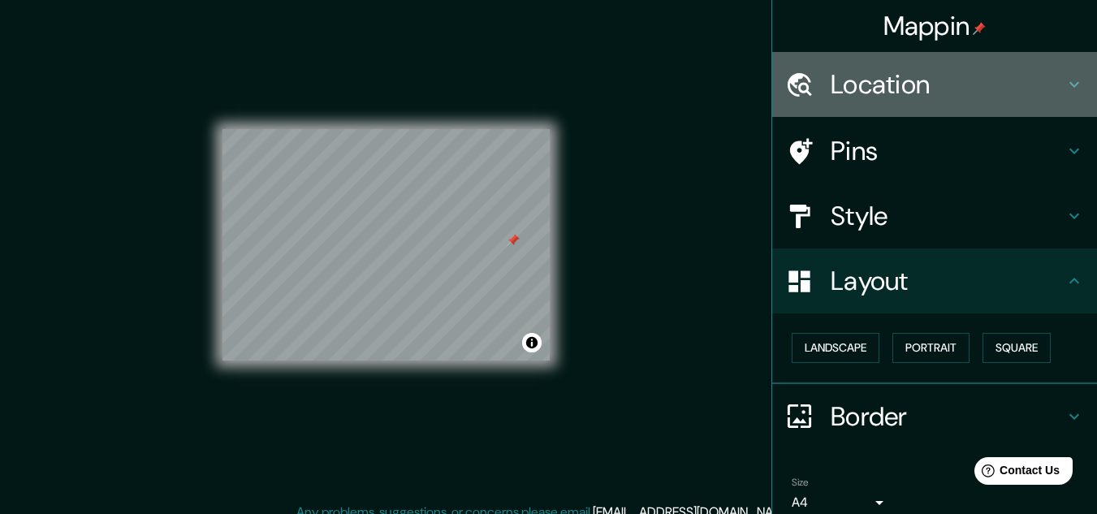
click at [984, 102] on div "Location" at bounding box center [934, 84] width 325 height 65
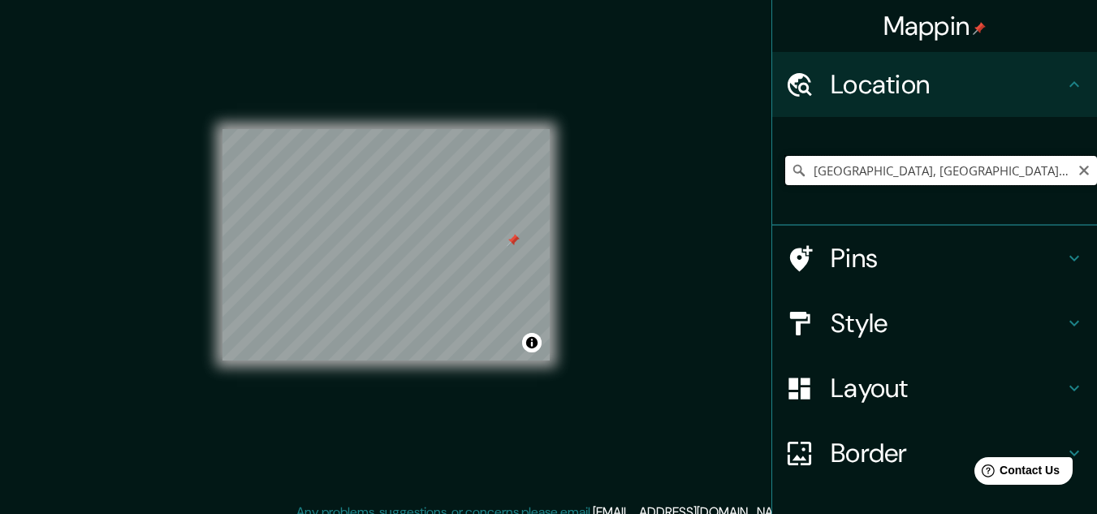
click at [1009, 173] on input "[GEOGRAPHIC_DATA], [GEOGRAPHIC_DATA][US_STATE], [GEOGRAPHIC_DATA]" at bounding box center [941, 170] width 312 height 29
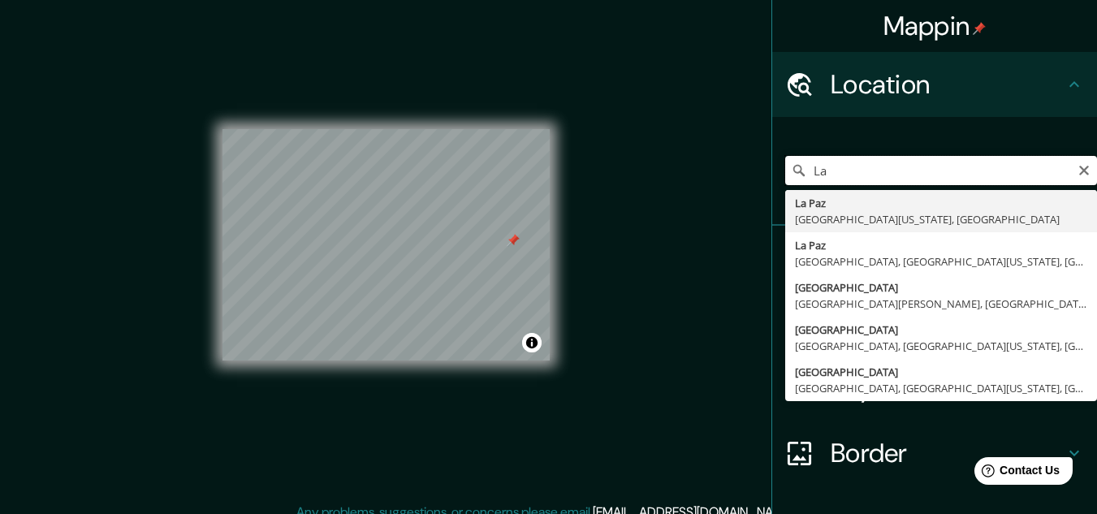
type input "L"
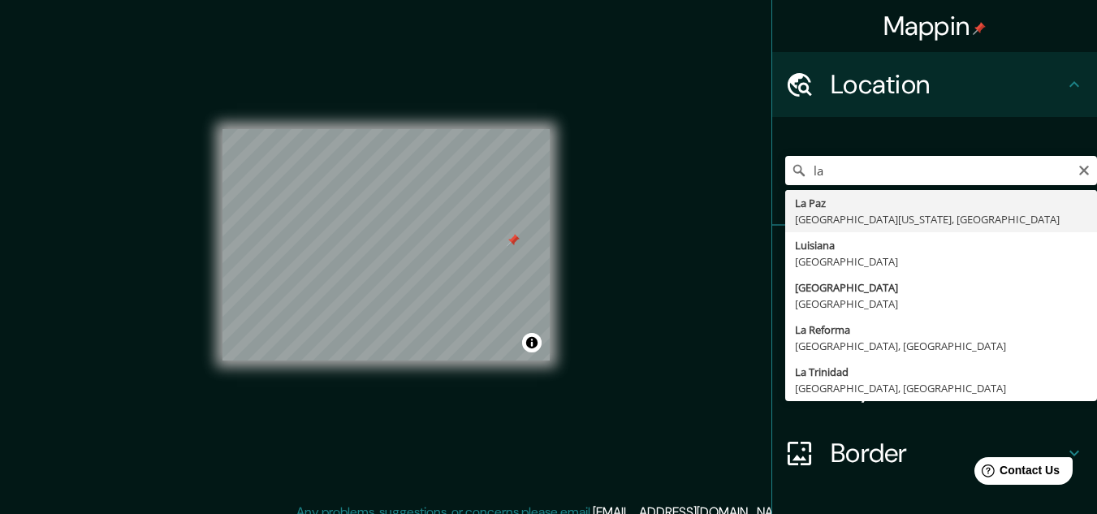
type input "[GEOGRAPHIC_DATA], [GEOGRAPHIC_DATA][US_STATE], [GEOGRAPHIC_DATA]"
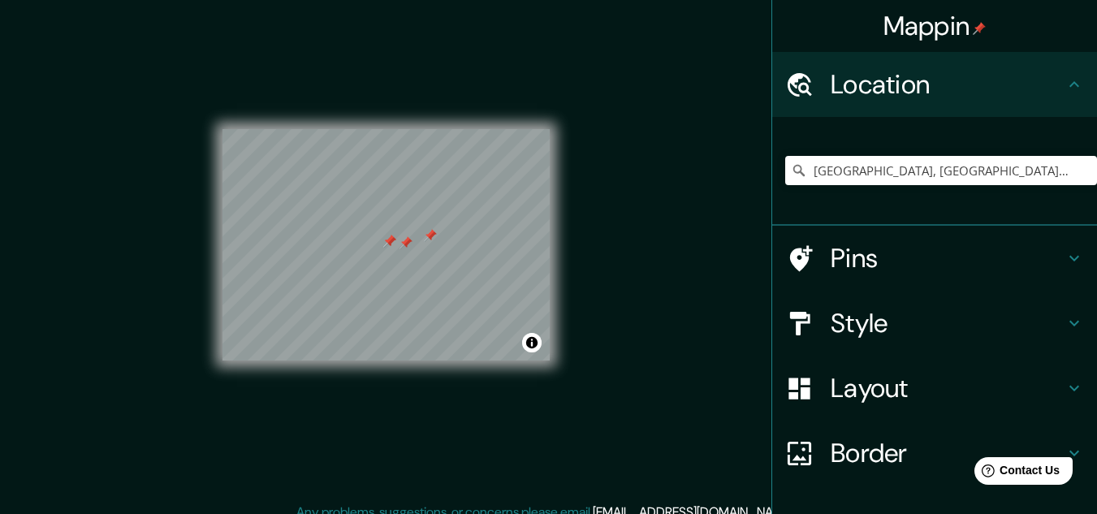
click at [411, 242] on div at bounding box center [405, 242] width 13 height 13
click at [408, 257] on div at bounding box center [413, 254] width 13 height 13
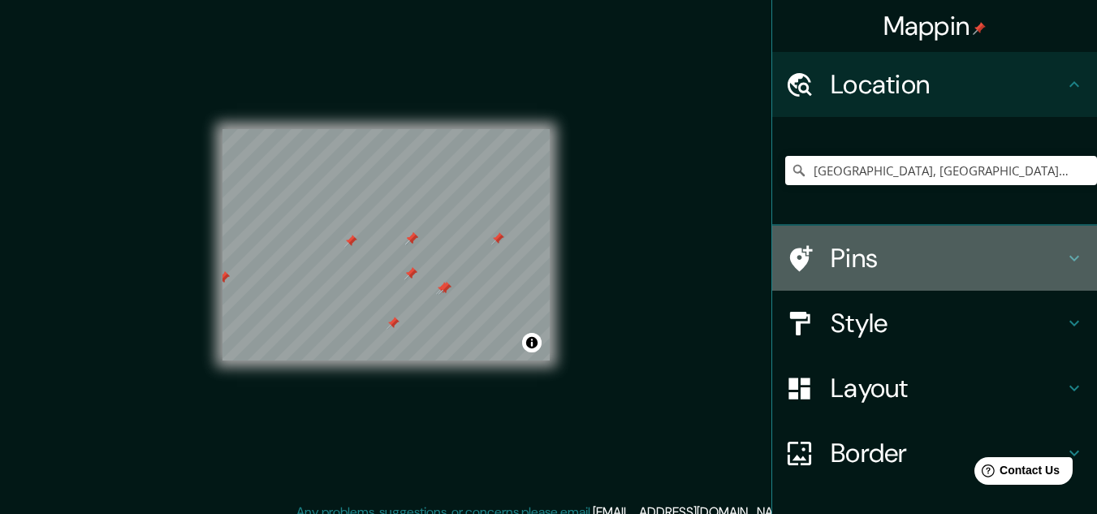
click at [853, 262] on h4 "Pins" at bounding box center [948, 258] width 234 height 32
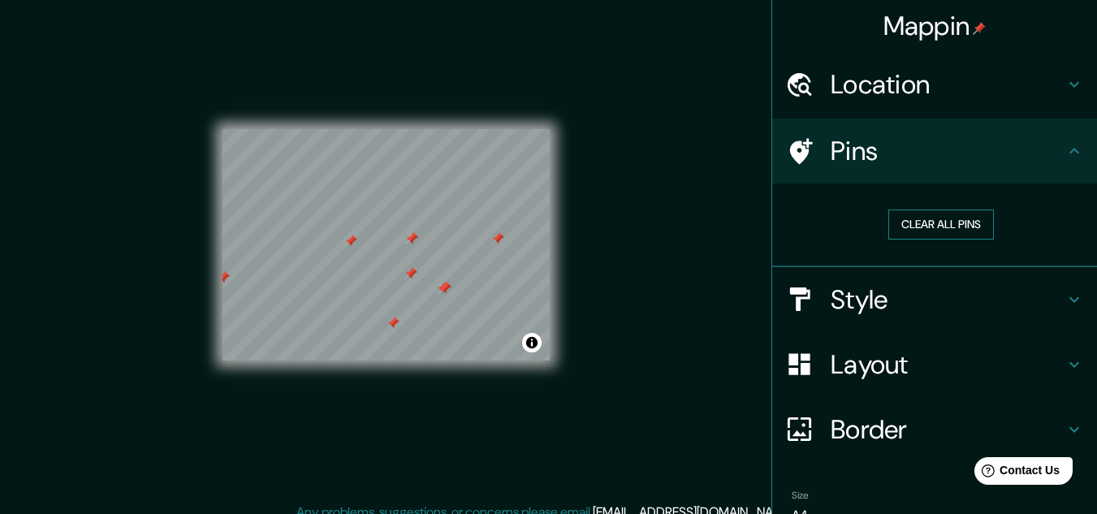
click at [914, 229] on button "Clear all pins" at bounding box center [941, 224] width 106 height 30
click at [895, 221] on button "Clear all pins" at bounding box center [941, 224] width 106 height 30
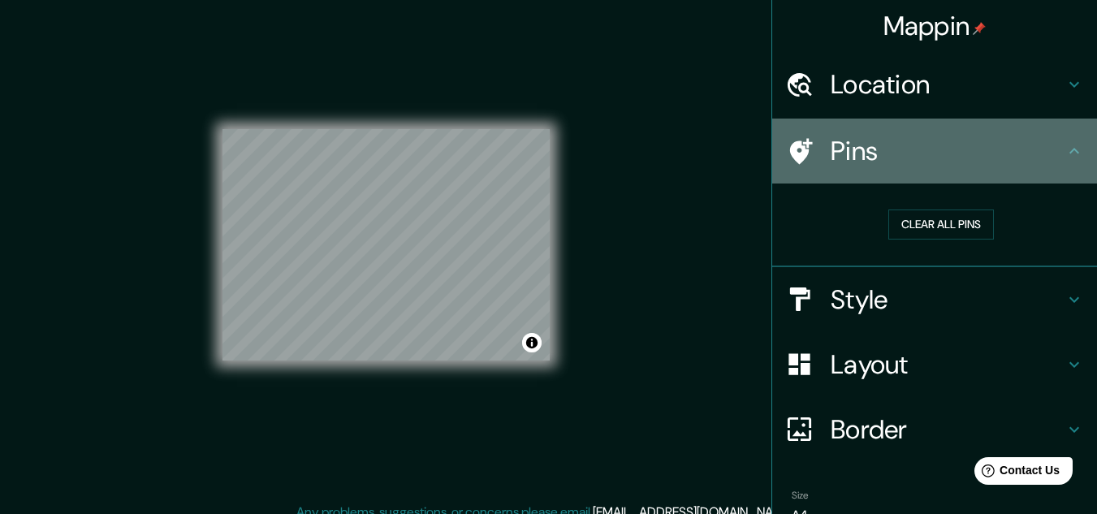
click at [1064, 152] on icon at bounding box center [1073, 150] width 19 height 19
